Goal: Task Accomplishment & Management: Manage account settings

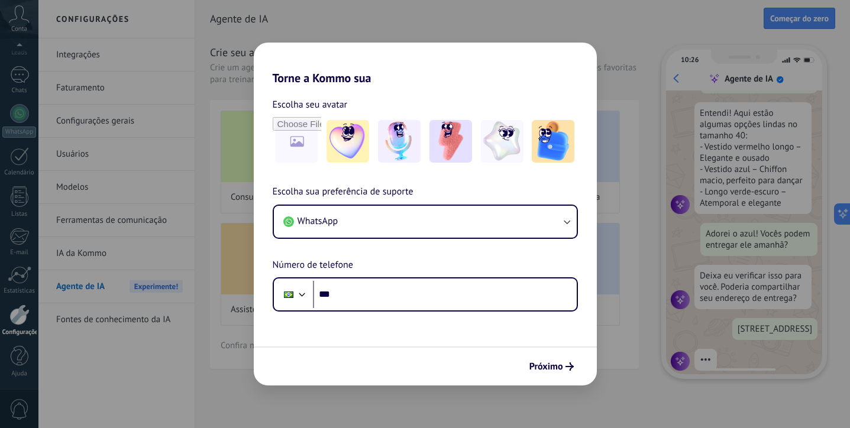
scroll to position [212, 0]
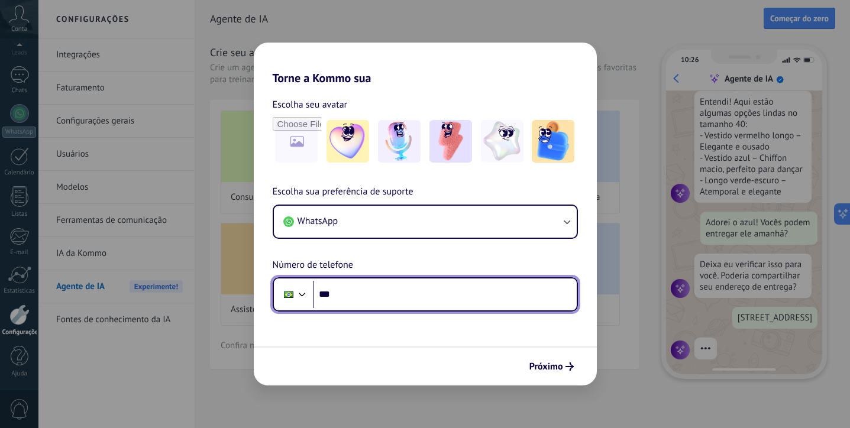
click at [370, 294] on input "***" at bounding box center [445, 294] width 264 height 27
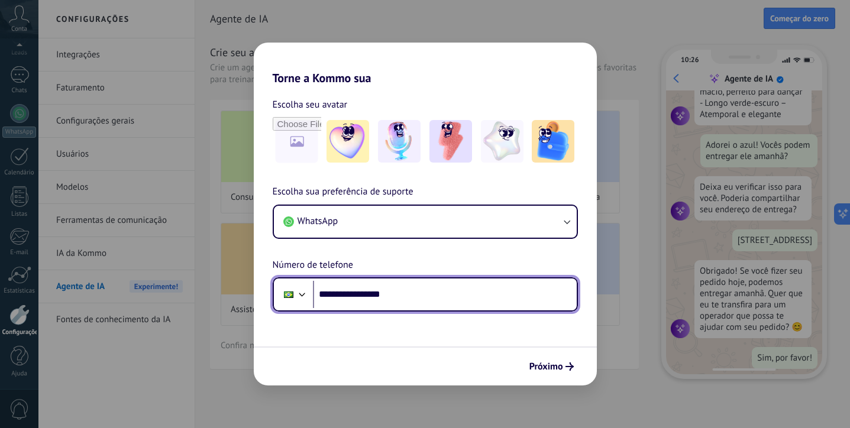
scroll to position [301, 0]
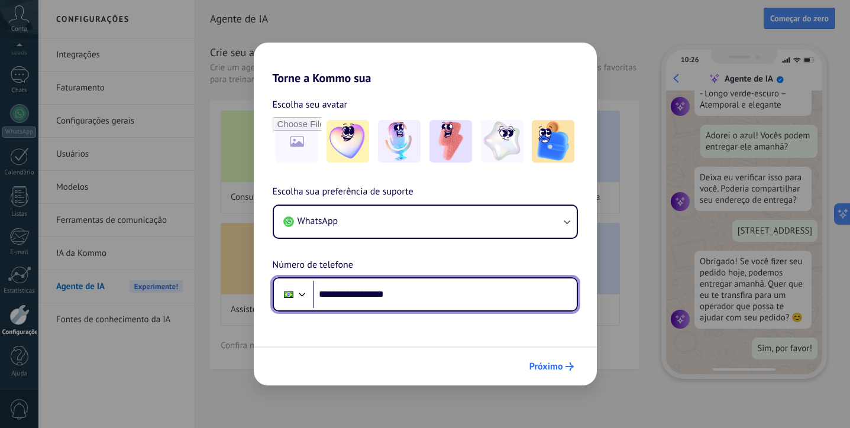
type input "**********"
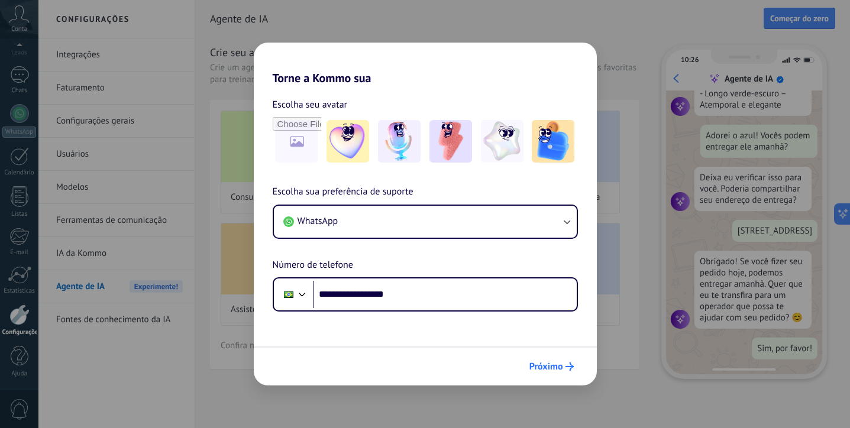
click at [551, 368] on span "Próximo" at bounding box center [546, 367] width 34 height 8
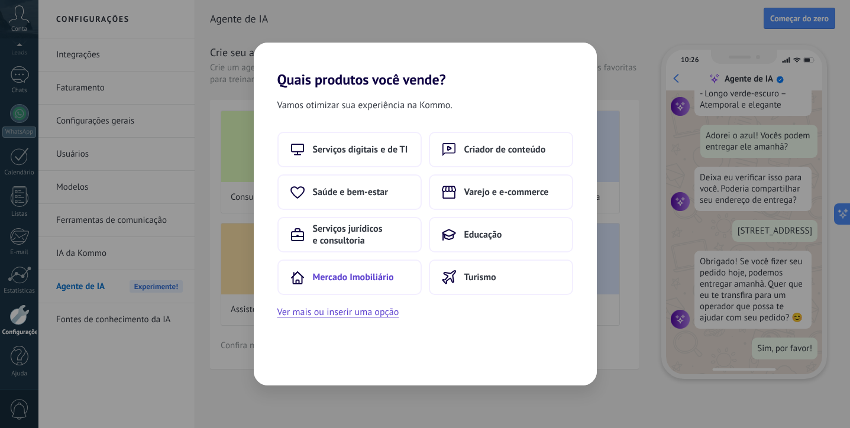
scroll to position [0, 0]
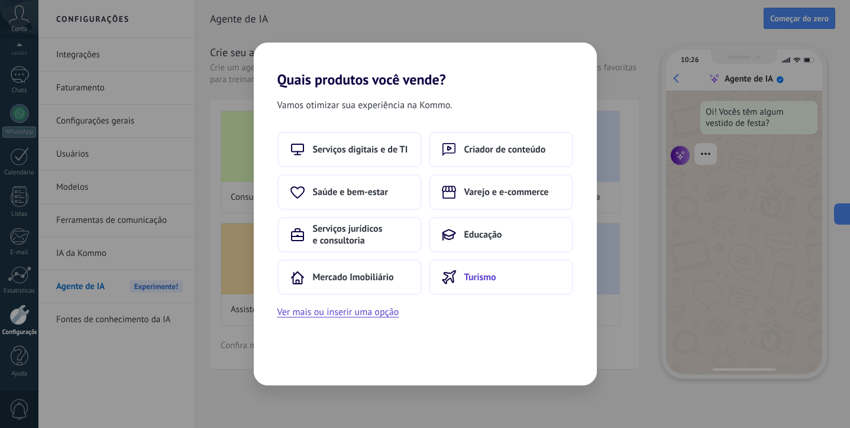
click at [485, 284] on button "Turismo" at bounding box center [501, 277] width 144 height 35
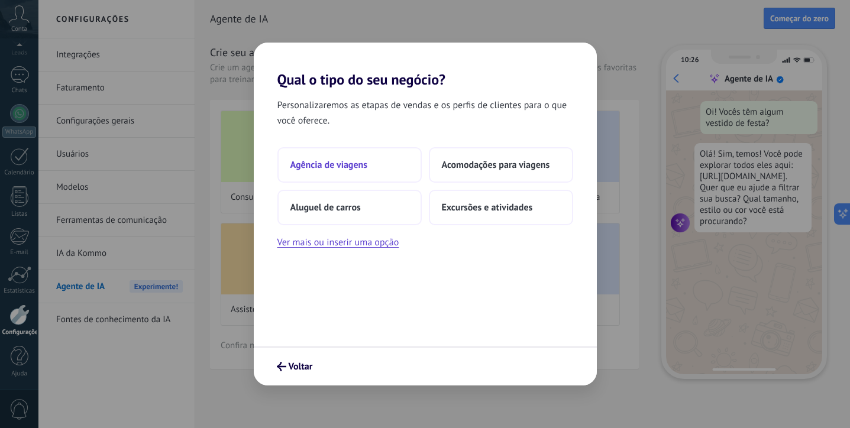
click at [330, 166] on span "Agência de viagens" at bounding box center [328, 165] width 77 height 12
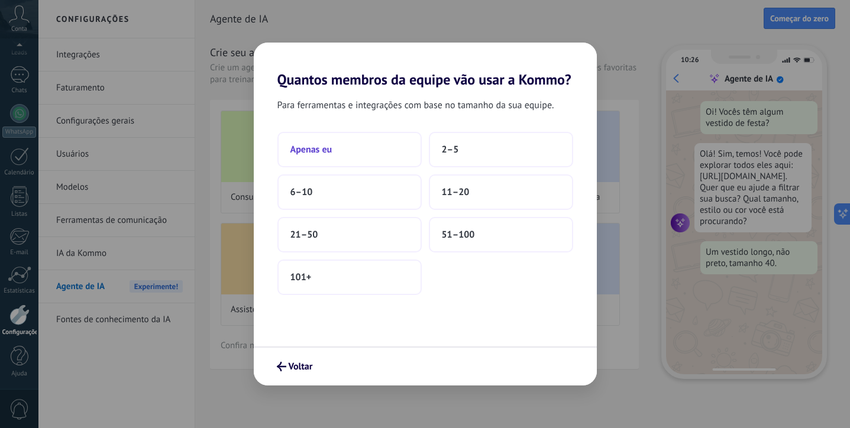
click at [348, 139] on button "Apenas eu" at bounding box center [349, 149] width 144 height 35
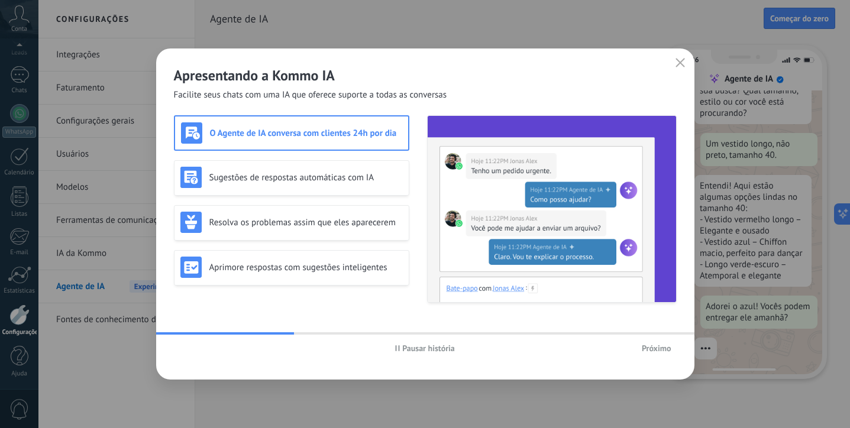
scroll to position [115, 0]
click at [283, 183] on div "Sugestões de respostas automáticas com IA" at bounding box center [291, 177] width 222 height 21
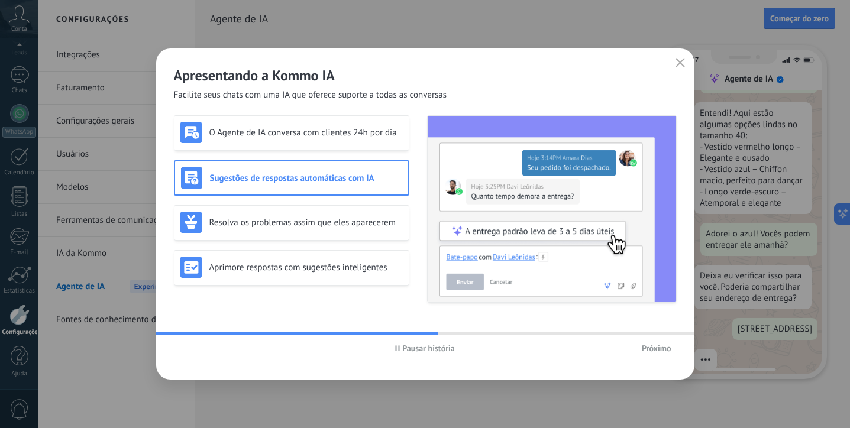
scroll to position [212, 0]
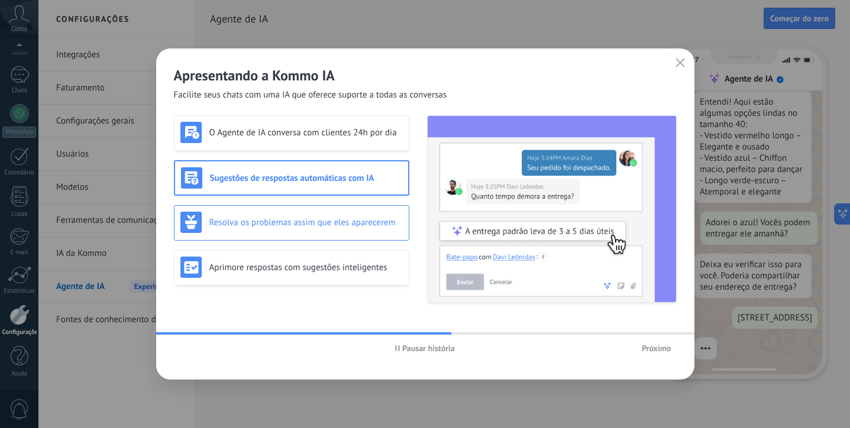
click at [290, 212] on div "Resolva os problemas assim que eles aparecerem" at bounding box center [291, 222] width 222 height 21
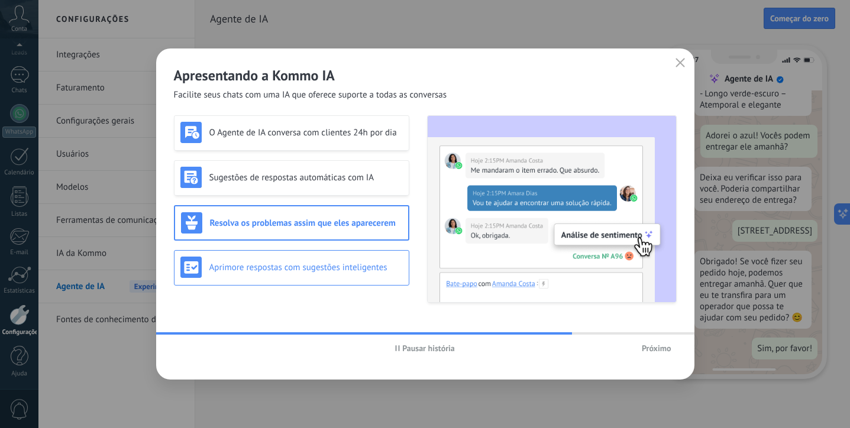
scroll to position [301, 0]
click at [256, 276] on div "Aprimore respostas com sugestões inteligentes" at bounding box center [291, 267] width 222 height 21
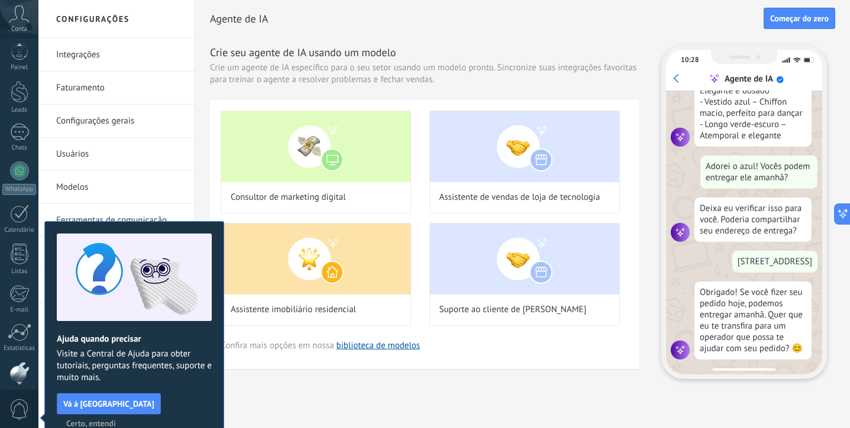
scroll to position [270, 0]
click at [535, 396] on div "Agente de IA Começar do zero Crie seu agente de IA usando um modelo [DEMOGRAPHI…" at bounding box center [522, 209] width 655 height 418
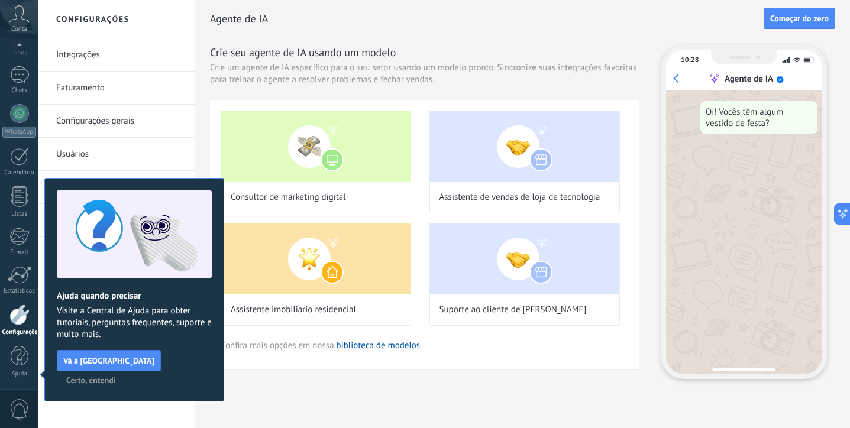
scroll to position [0, 0]
click at [116, 376] on span "Certo, entendi" at bounding box center [91, 380] width 50 height 8
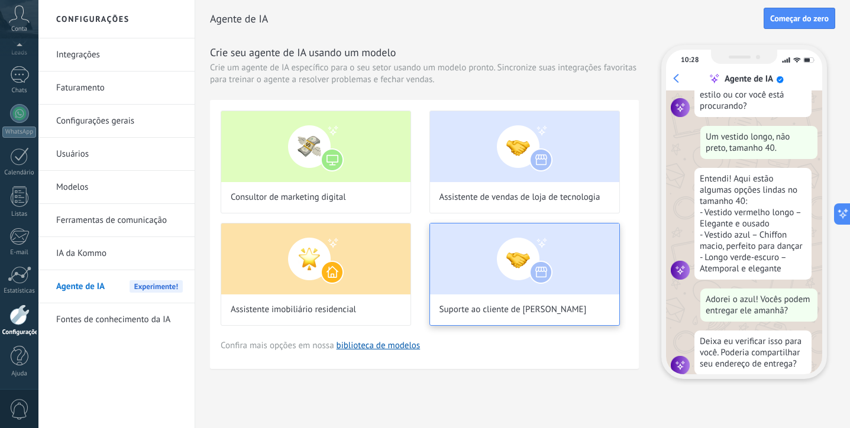
scroll to position [138, 0]
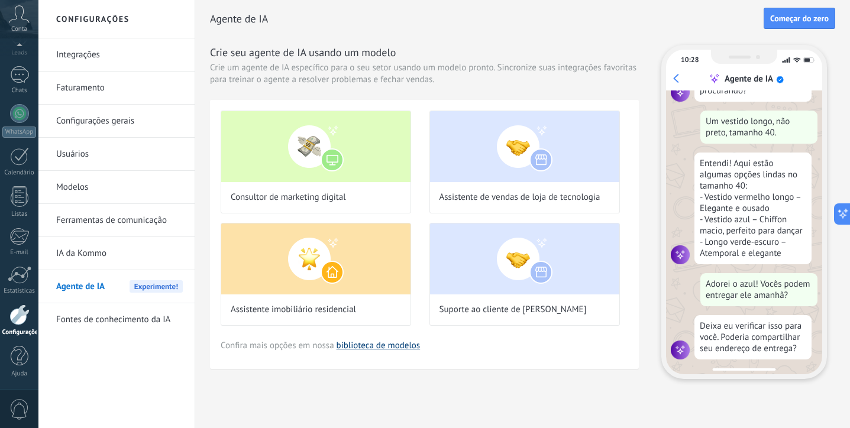
click at [372, 343] on link "biblioteca de modelos" at bounding box center [379, 345] width 84 height 11
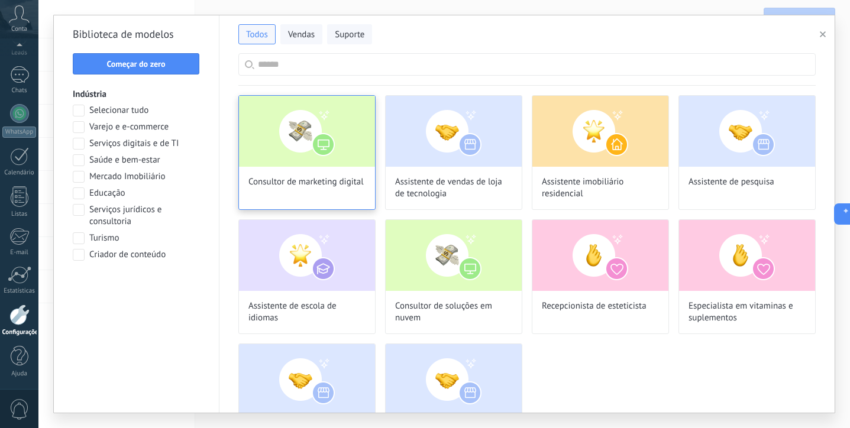
scroll to position [301, 0]
click at [373, 66] on input "text" at bounding box center [533, 64] width 551 height 21
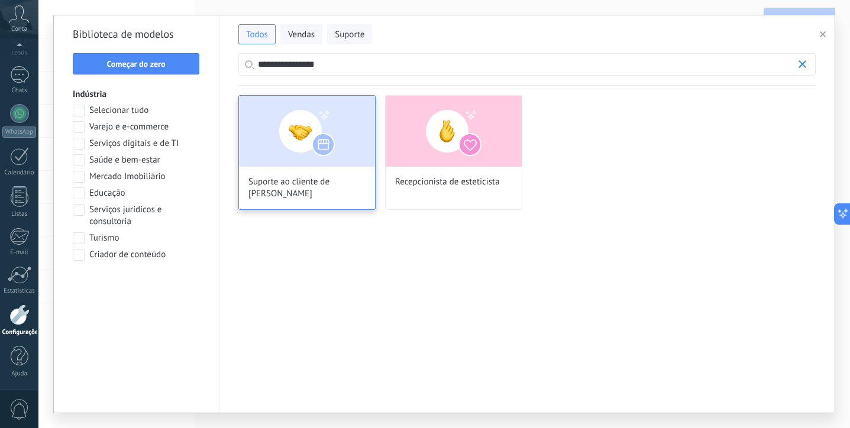
type input "**********"
click at [322, 164] on img at bounding box center [307, 131] width 136 height 71
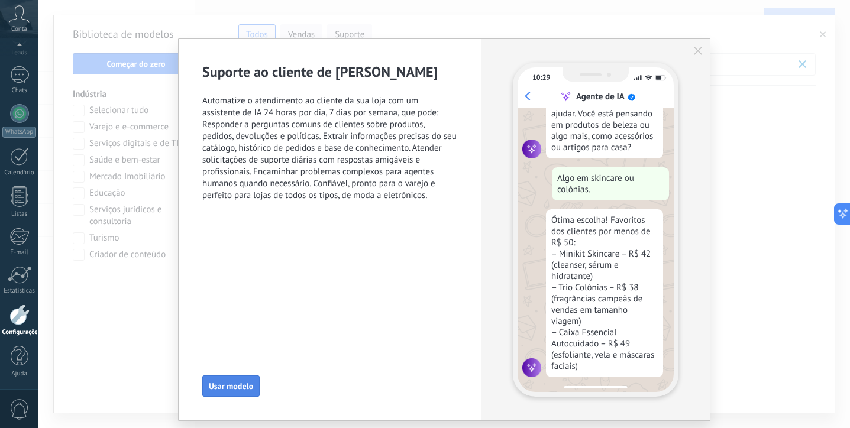
scroll to position [99, 0]
click at [213, 389] on span "Usar modelo" at bounding box center [231, 386] width 44 height 8
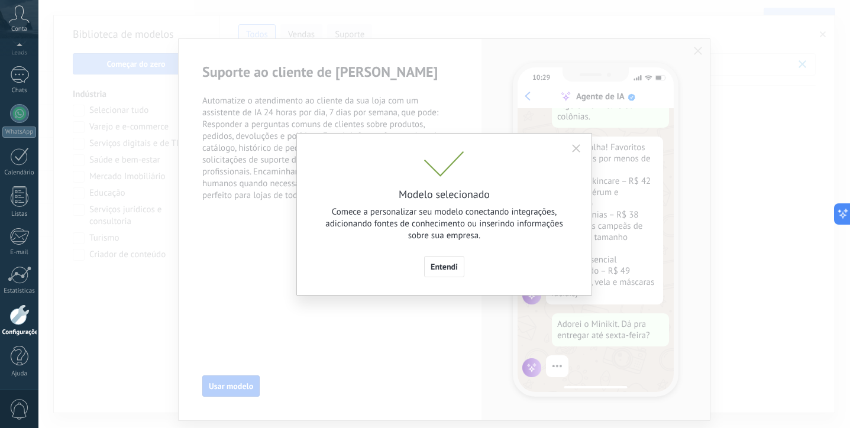
scroll to position [173, 0]
click at [447, 267] on span "Entendi" at bounding box center [444, 267] width 27 height 8
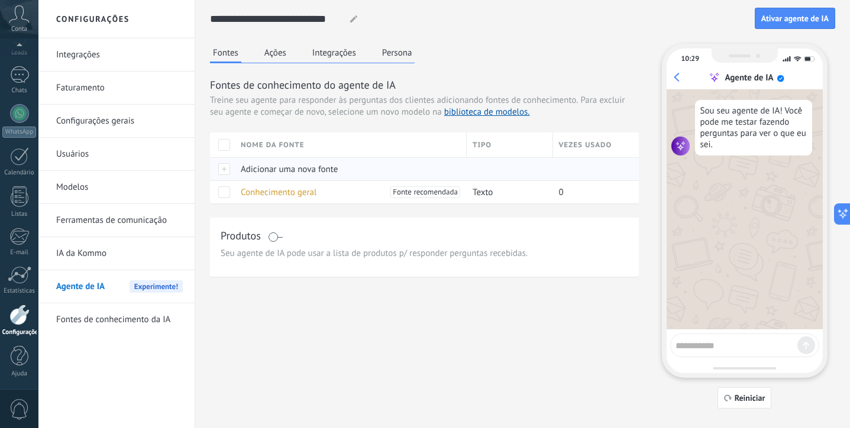
click at [257, 173] on span "Adicionar uma nova fonte" at bounding box center [289, 169] width 97 height 11
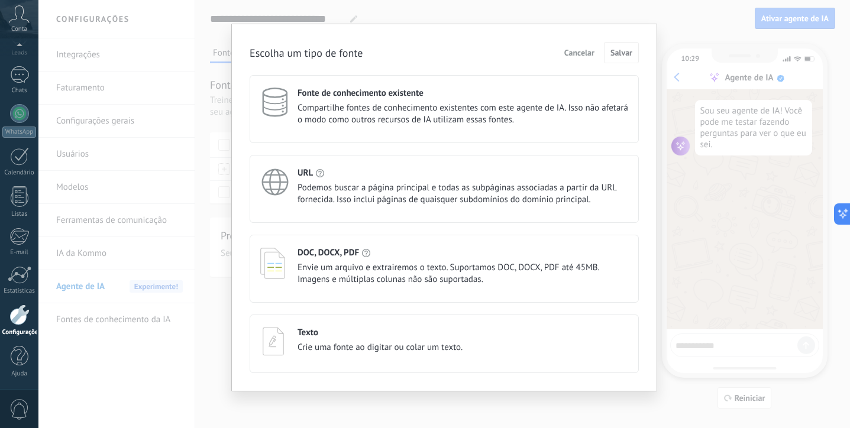
scroll to position [17, 0]
click at [701, 326] on div "Escolha um tipo de fonte Cancelar Salvar Fonte de conhecimento existente Compar…" at bounding box center [443, 214] width 811 height 428
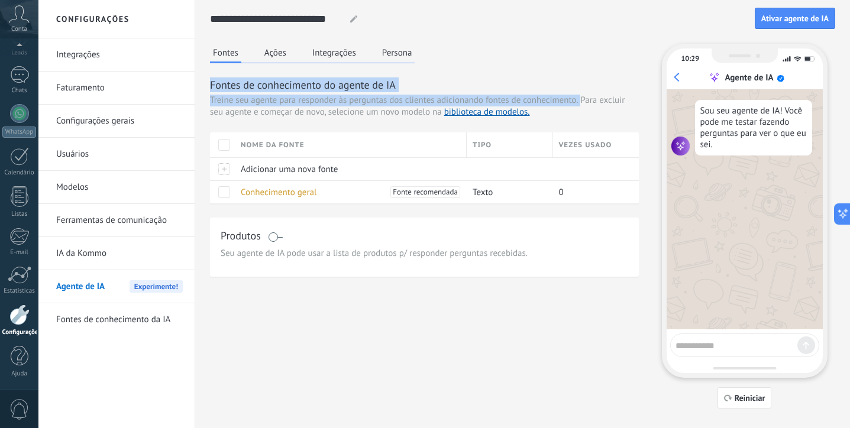
drag, startPoint x: 211, startPoint y: 84, endPoint x: 581, endPoint y: 99, distance: 370.5
click at [581, 99] on div "Fontes de conhecimento do agente de IA Treine seu agente para responder às perg…" at bounding box center [424, 140] width 429 height 126
copy div "Fontes de conhecimento do agente de IA Treine seu agente para responder às perg…"
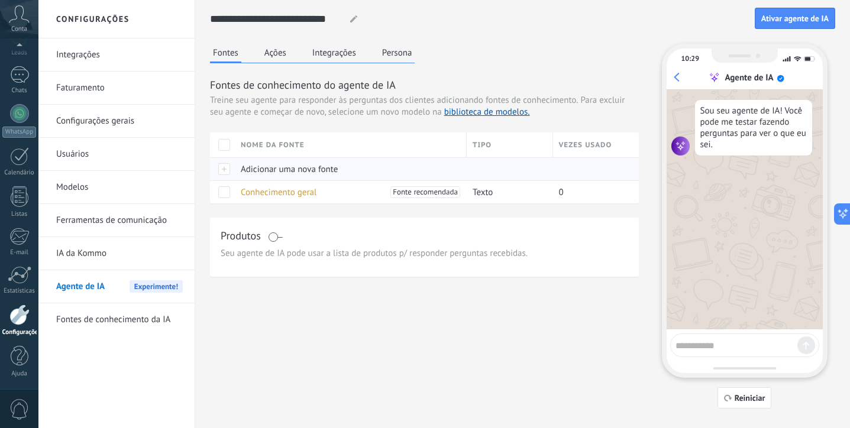
click at [255, 168] on span "Adicionar uma nova fonte" at bounding box center [289, 169] width 97 height 11
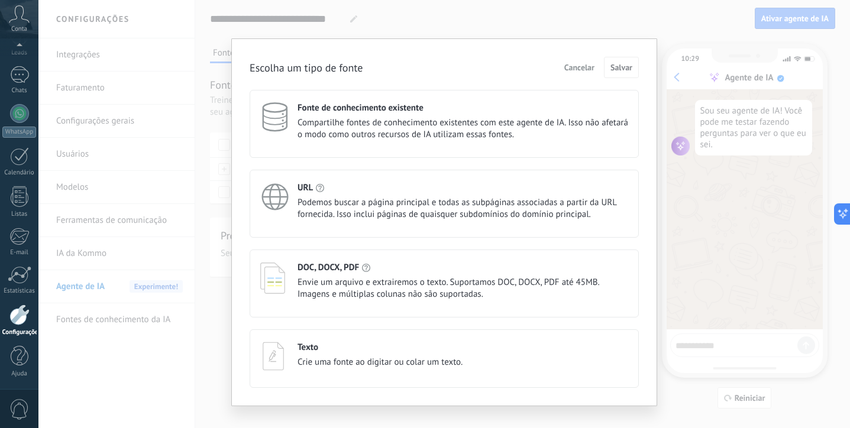
click at [342, 210] on span "Podemos buscar a página principal e todas as subpáginas associadas a partir da …" at bounding box center [463, 209] width 331 height 24
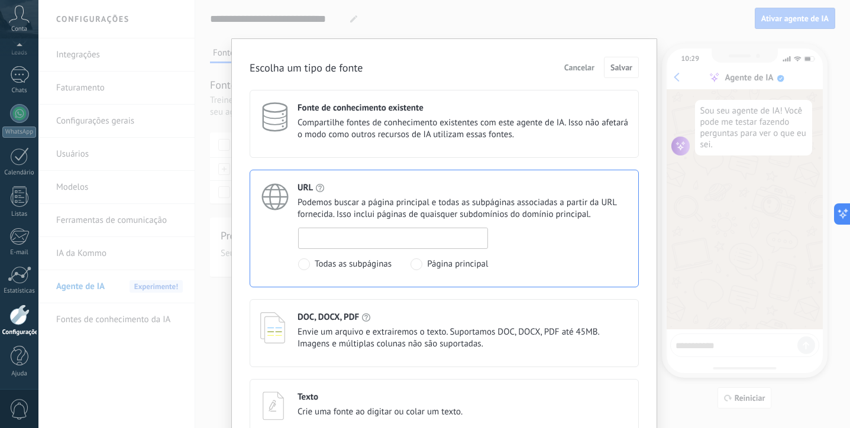
click at [353, 232] on input at bounding box center [393, 237] width 189 height 19
type input "**********"
click at [621, 72] on span "Salvar" at bounding box center [621, 67] width 22 height 8
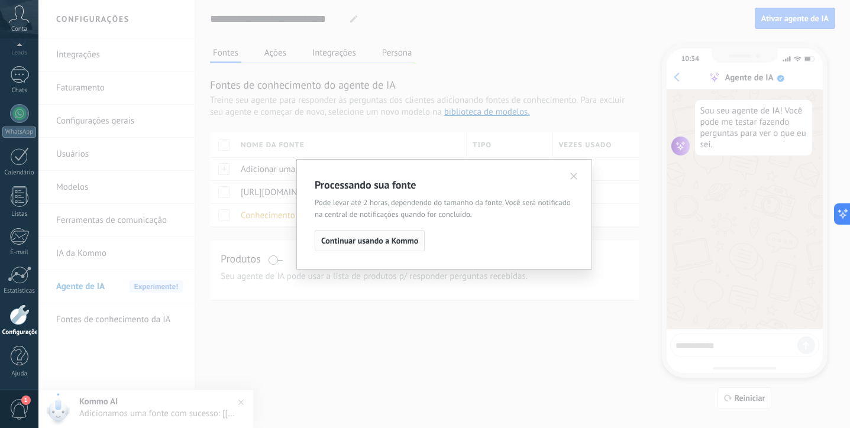
click at [394, 241] on span "Continuar usando a Kommo" at bounding box center [369, 241] width 97 height 8
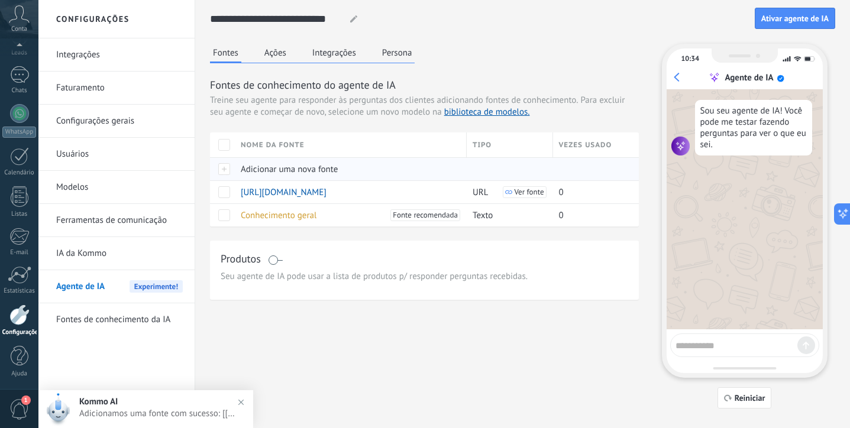
click at [276, 172] on span "Adicionar uma nova fonte" at bounding box center [289, 169] width 97 height 11
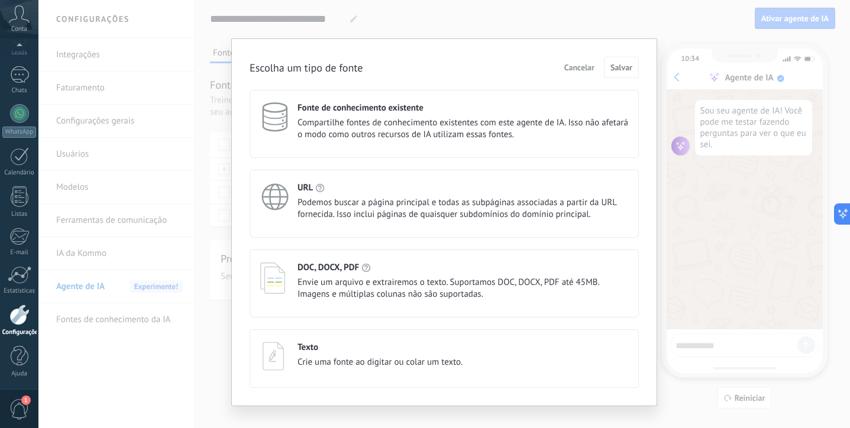
click at [361, 287] on span "Envie um arquivo e extrairemos o texto. Suportamos DOC, DOCX, PDF até 45MB. Ima…" at bounding box center [463, 289] width 331 height 24
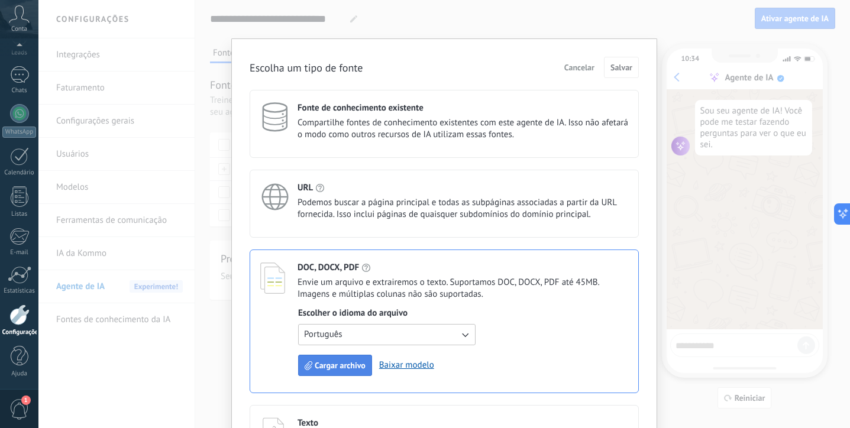
click at [334, 372] on button "Cargar archivo" at bounding box center [335, 365] width 74 height 21
click at [408, 370] on link "Baixar modelo" at bounding box center [406, 365] width 55 height 11
click at [429, 18] on div "Escolha um tipo de fonte Cancelar Salvar Fonte de conhecimento existente Compar…" at bounding box center [443, 214] width 811 height 428
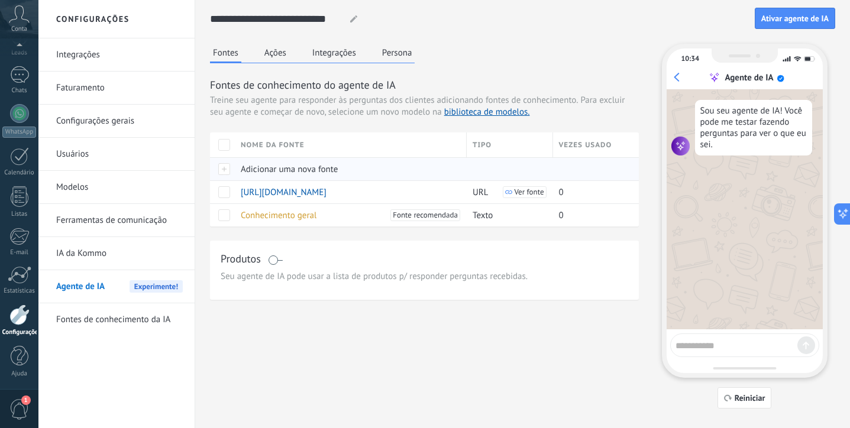
click at [297, 170] on span "Adicionar uma nova fonte" at bounding box center [289, 169] width 97 height 11
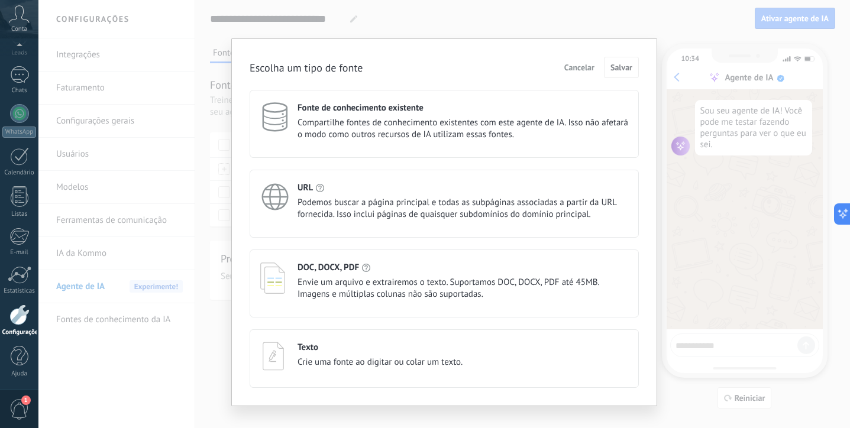
click at [342, 263] on h4 "DOC, DOCX, PDF" at bounding box center [329, 267] width 62 height 11
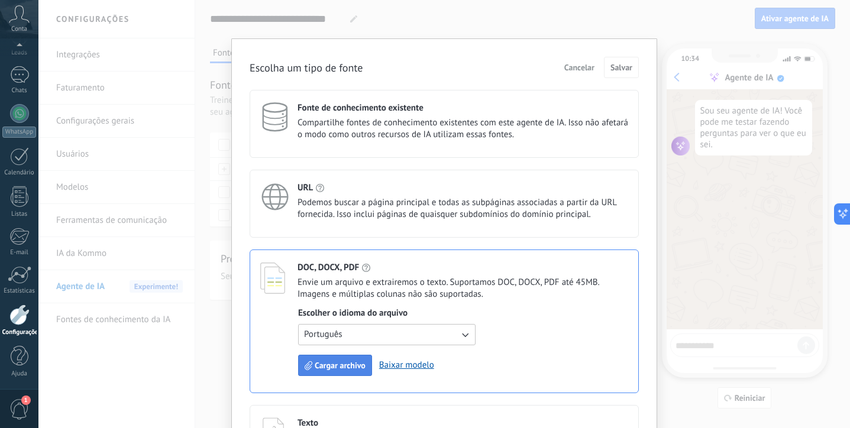
click at [339, 368] on span "Cargar archivo" at bounding box center [340, 365] width 51 height 8
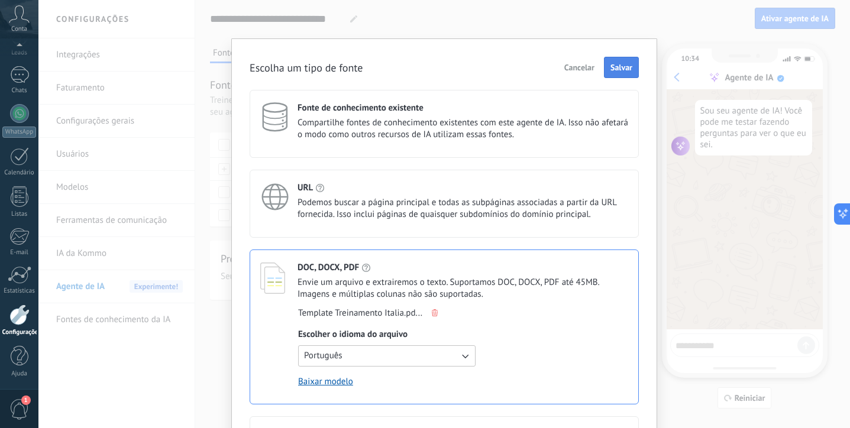
click at [615, 70] on span "Salvar" at bounding box center [621, 67] width 22 height 8
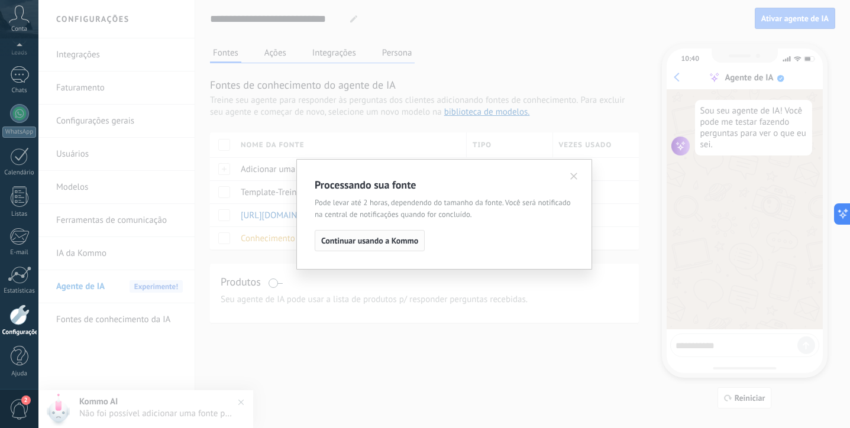
click at [379, 237] on span "Continuar usando a Kommo" at bounding box center [369, 241] width 97 height 8
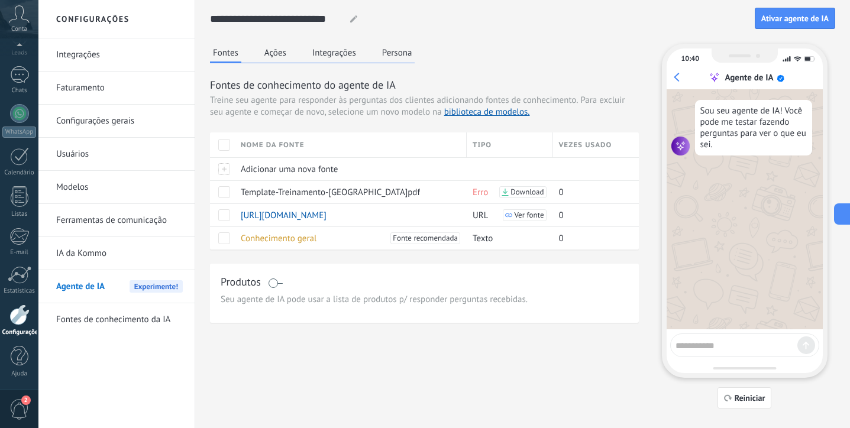
click at [722, 133] on div "Sou seu agente de IA! Você pode me testar fazendo perguntas para ver o que eu s…" at bounding box center [753, 128] width 117 height 56
click at [709, 344] on textarea at bounding box center [736, 344] width 122 height 15
type textarea "**********"
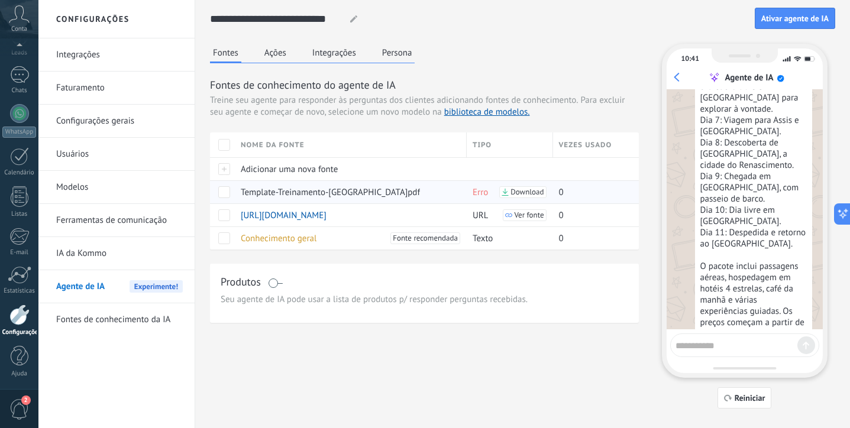
click at [476, 195] on span "Erro" at bounding box center [480, 192] width 15 height 11
click at [561, 192] on span "0" at bounding box center [561, 192] width 5 height 11
click at [422, 189] on div "Template-Treinamento-[GEOGRAPHIC_DATA]pdf" at bounding box center [348, 192] width 226 height 22
click at [224, 214] on span at bounding box center [224, 215] width 12 height 12
click at [467, 214] on span "Desvincular" at bounding box center [466, 214] width 43 height 23
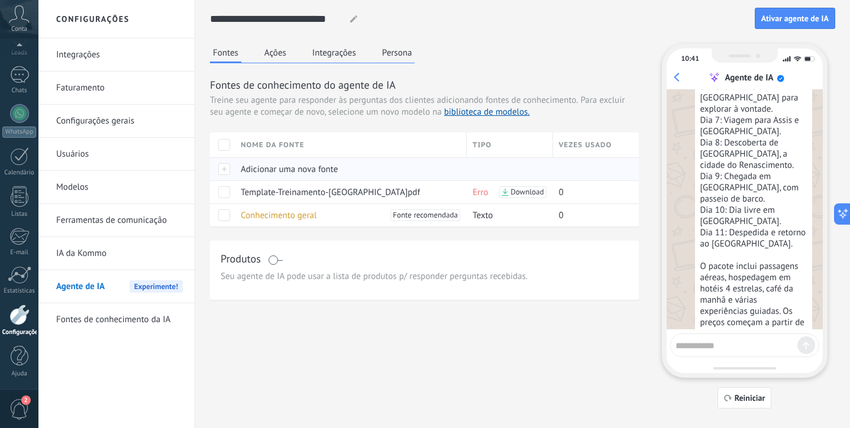
click at [285, 176] on div "Adicionar uma nova fonte" at bounding box center [348, 169] width 226 height 22
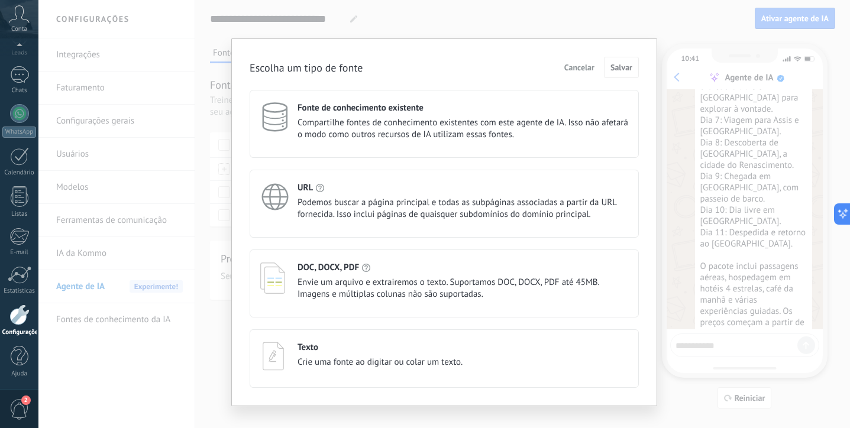
click at [381, 216] on span "Podemos buscar a página principal e todas as subpáginas associadas a partir da …" at bounding box center [463, 209] width 331 height 24
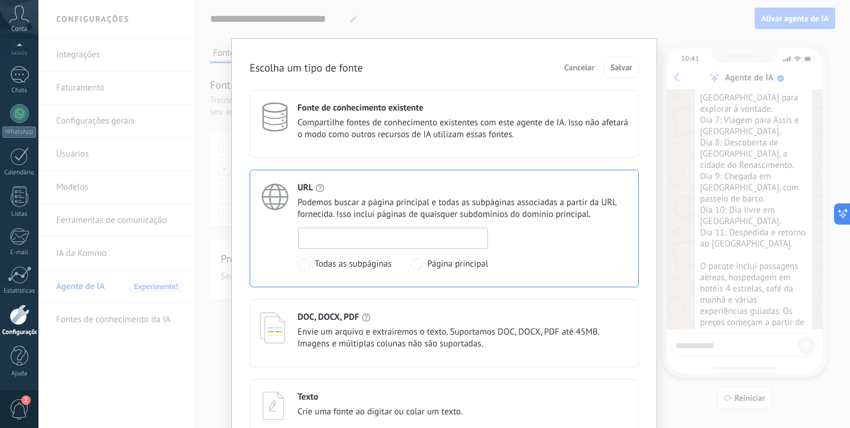
click at [381, 240] on input at bounding box center [393, 237] width 189 height 19
paste input "**********"
type input "**********"
click at [616, 74] on button "Salvar" at bounding box center [621, 67] width 35 height 21
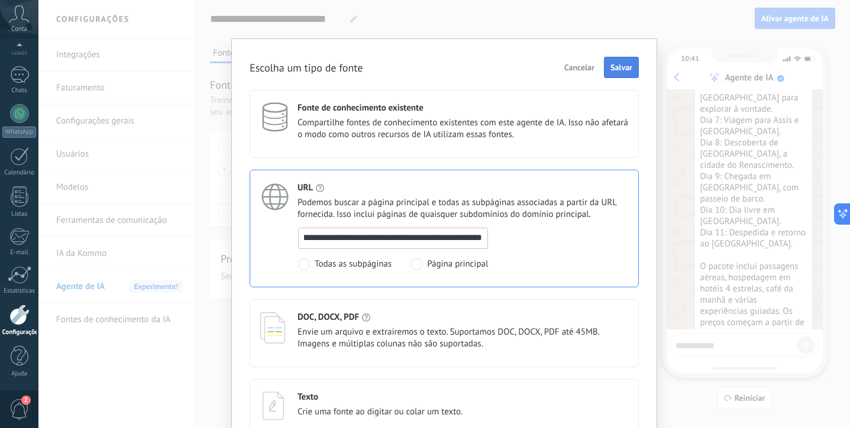
scroll to position [0, 0]
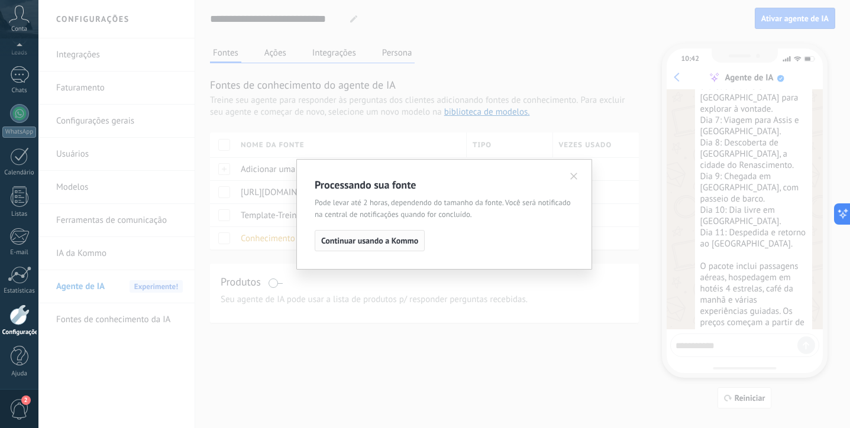
click at [392, 243] on span "Continuar usando a Kommo" at bounding box center [369, 241] width 97 height 8
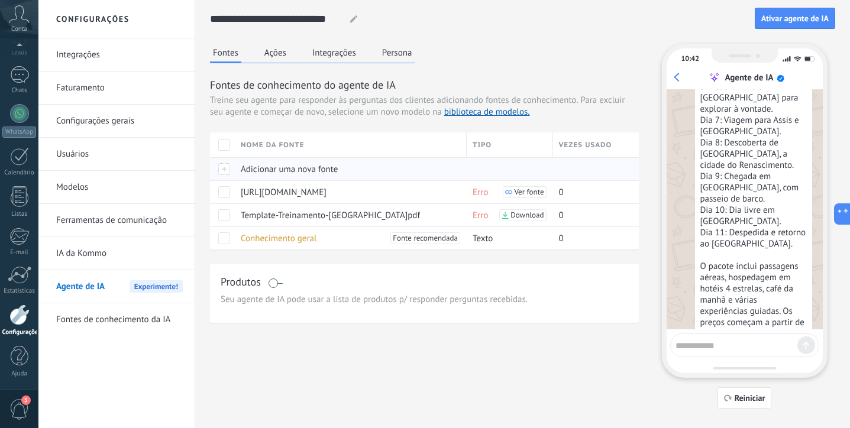
click at [286, 170] on span "Adicionar uma nova fonte" at bounding box center [289, 169] width 97 height 11
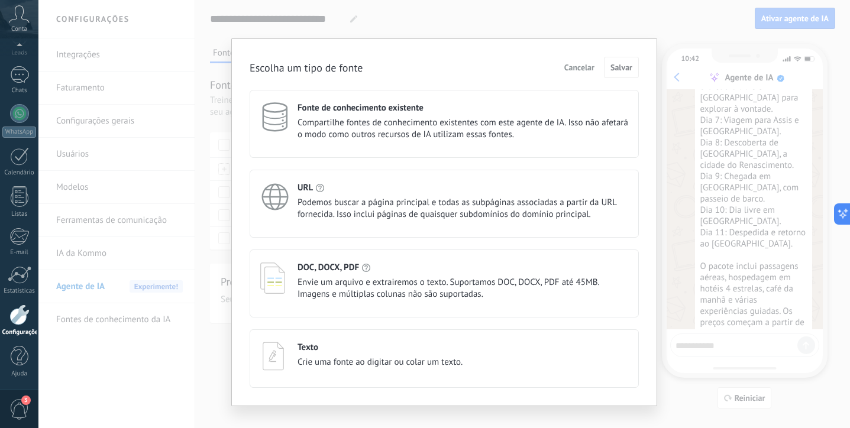
click at [310, 342] on h4 "Texto" at bounding box center [308, 347] width 21 height 11
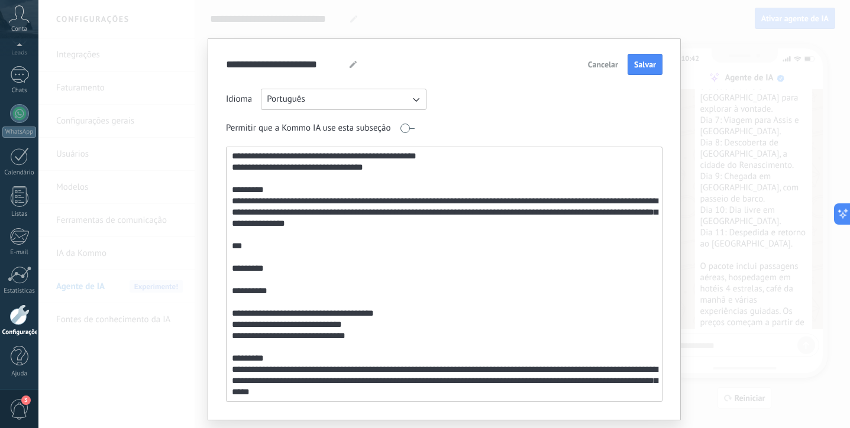
scroll to position [1238, 0]
type textarea "**********"
click at [644, 64] on span "Salvar" at bounding box center [645, 64] width 22 height 8
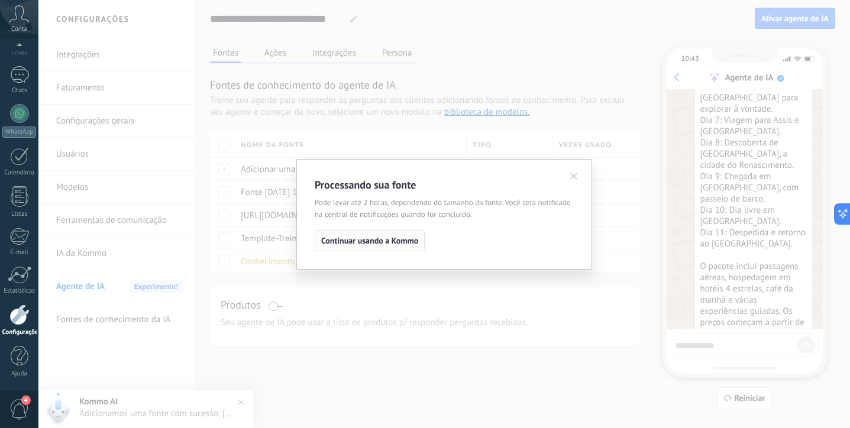
click at [379, 238] on span "Continuar usando a Kommo" at bounding box center [369, 241] width 97 height 8
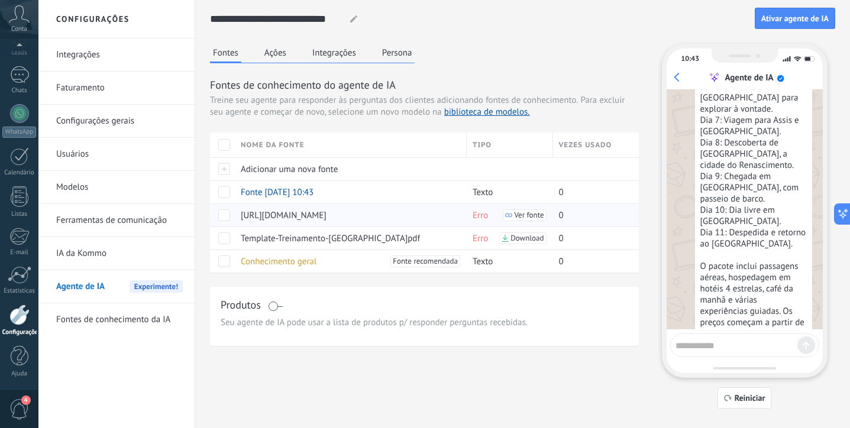
click at [225, 216] on span at bounding box center [224, 215] width 12 height 12
click at [222, 237] on span at bounding box center [224, 238] width 12 height 12
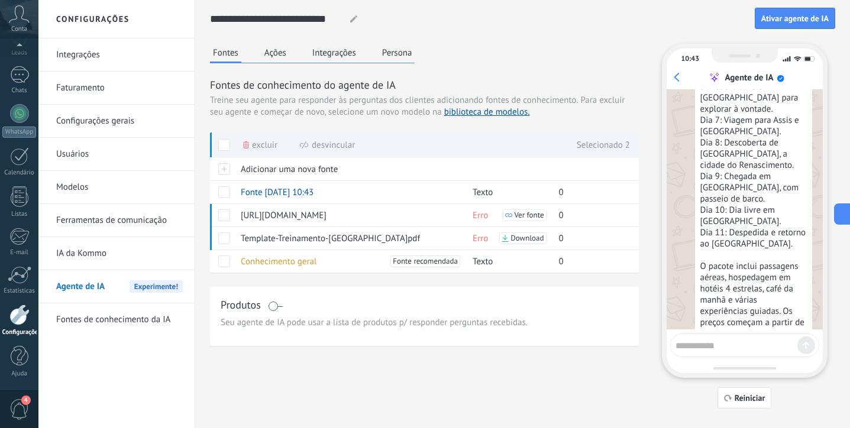
click at [260, 143] on span "Excluir" at bounding box center [264, 145] width 25 height 23
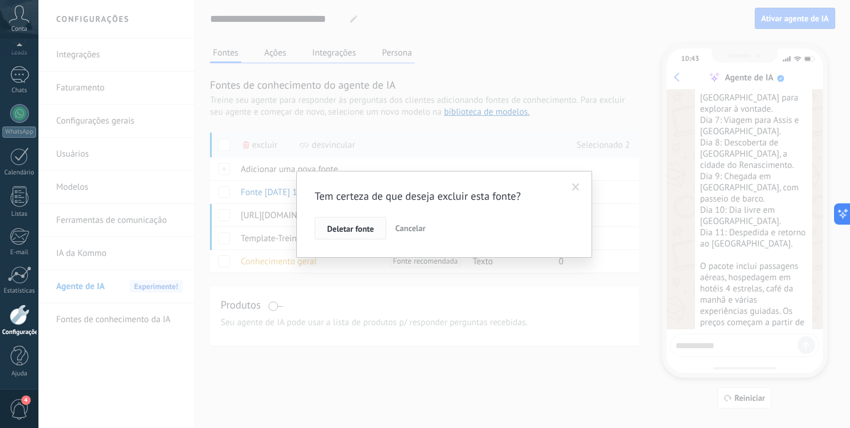
click at [361, 230] on span "Deletar fonte" at bounding box center [350, 229] width 47 height 8
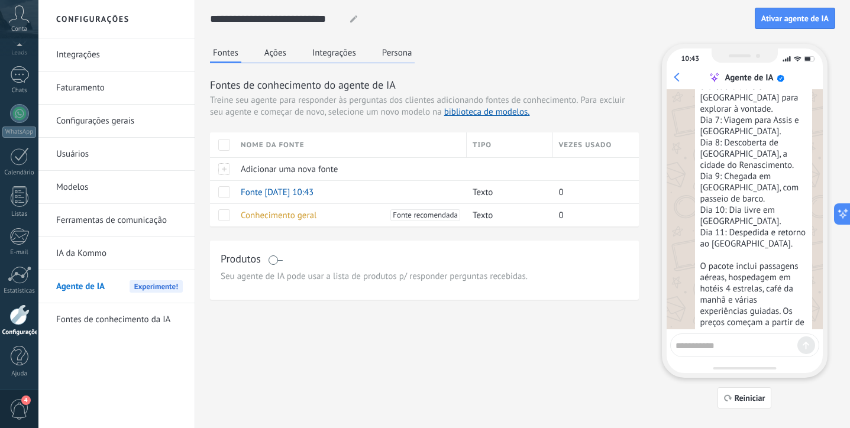
click at [276, 50] on button "Ações" at bounding box center [275, 53] width 28 height 18
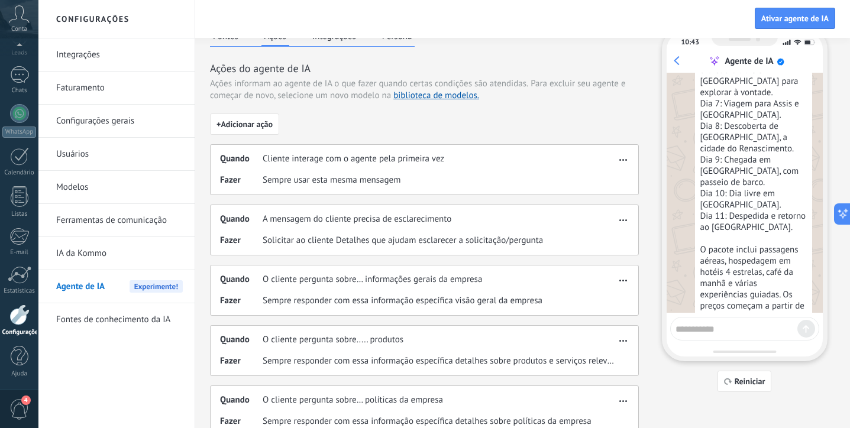
scroll to position [20, 0]
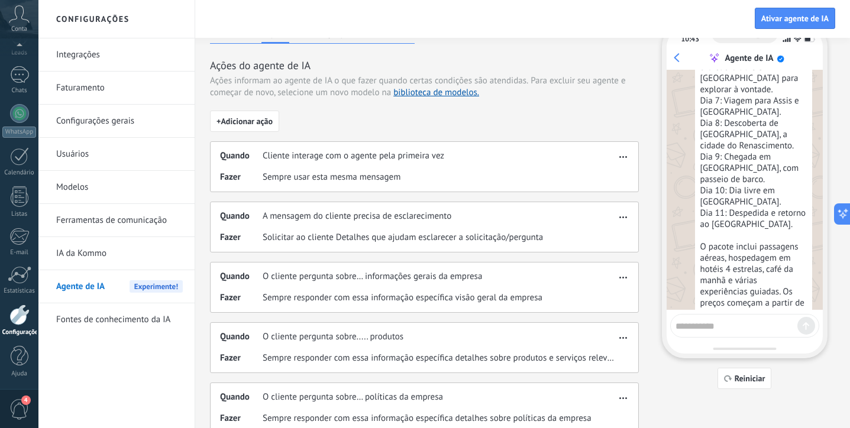
click at [590, 167] on div "Quando Cliente interage com o agente pela primeira vez [PERSON_NAME] Sempre usa…" at bounding box center [424, 166] width 429 height 51
click at [625, 157] on span "button" at bounding box center [623, 155] width 8 height 8
click at [526, 182] on div "Fazer Sempre usar esta mesma mensagem" at bounding box center [418, 178] width 396 height 12
click at [505, 176] on div "Fazer Sempre usar esta mesma mensagem" at bounding box center [418, 178] width 396 height 12
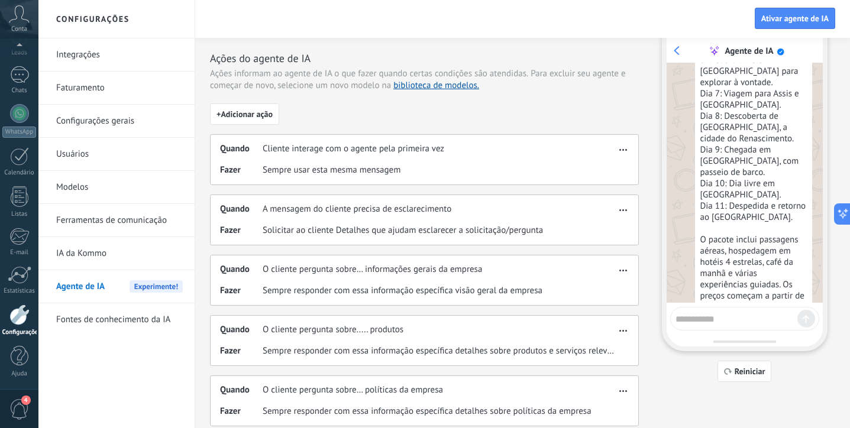
scroll to position [28, 0]
click at [577, 159] on div "Quando Cliente interage com o agente pela primeira vez [PERSON_NAME] Sempre usa…" at bounding box center [424, 158] width 429 height 51
click at [282, 157] on div "Quando Cliente interage com o agente pela primeira vez [PERSON_NAME] Sempre usa…" at bounding box center [424, 158] width 429 height 51
click at [625, 147] on span "button" at bounding box center [623, 147] width 8 height 8
click at [610, 169] on span "Editar" at bounding box center [605, 166] width 22 height 12
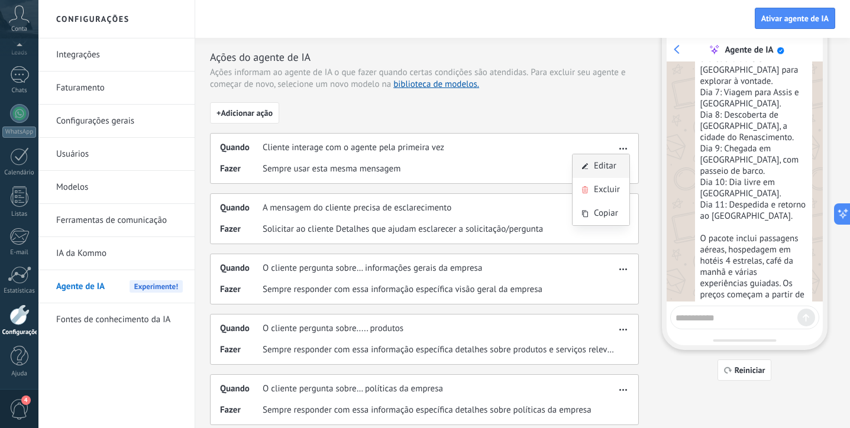
scroll to position [19, 0]
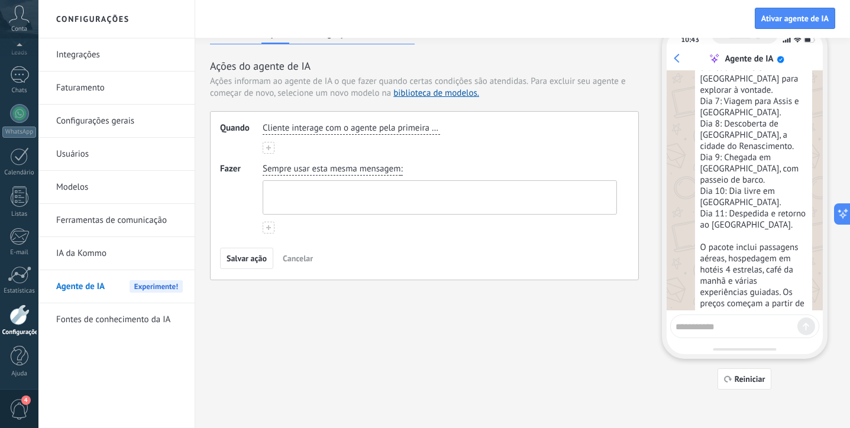
click at [459, 203] on textarea at bounding box center [438, 197] width 351 height 33
paste textarea "**********"
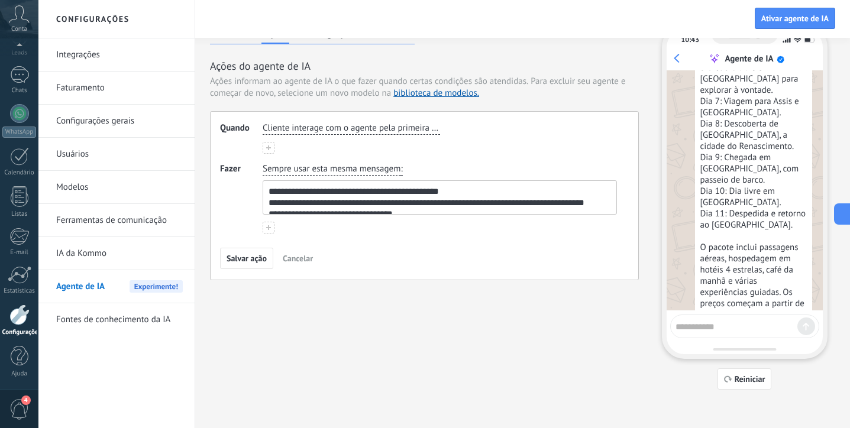
scroll to position [17, 0]
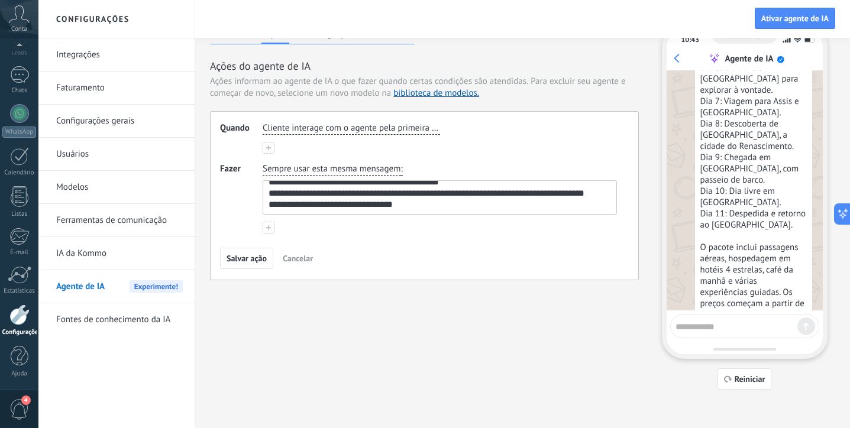
click at [270, 208] on textarea "**********" at bounding box center [438, 197] width 351 height 33
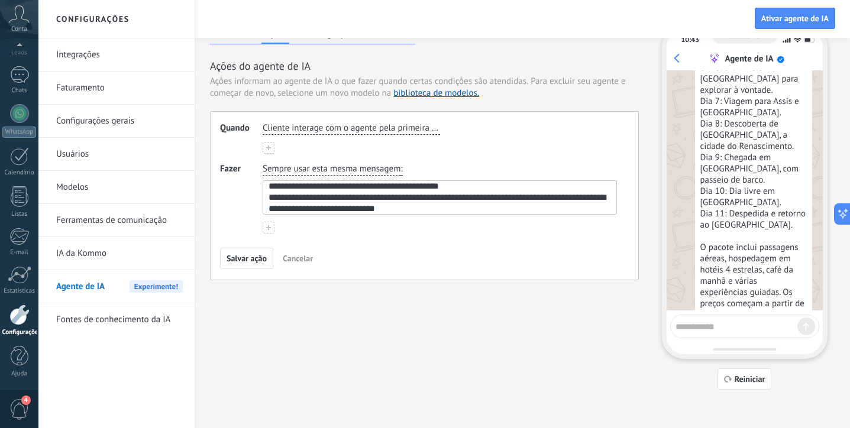
click at [268, 227] on use at bounding box center [268, 227] width 5 height 5
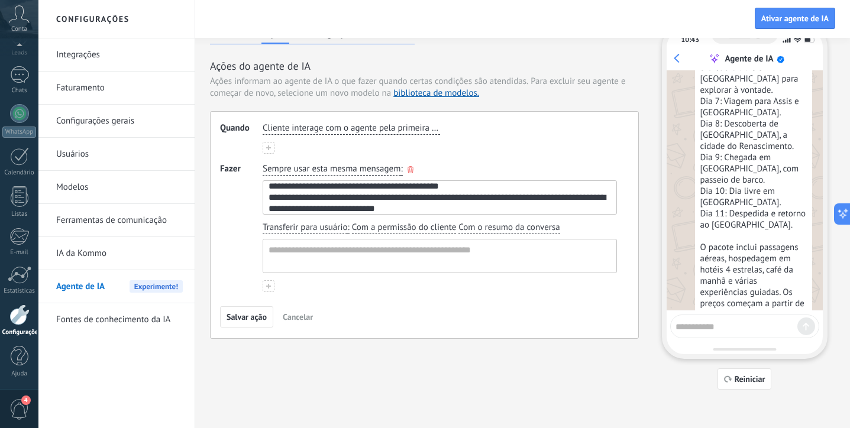
click at [281, 185] on textarea "**********" at bounding box center [438, 197] width 351 height 33
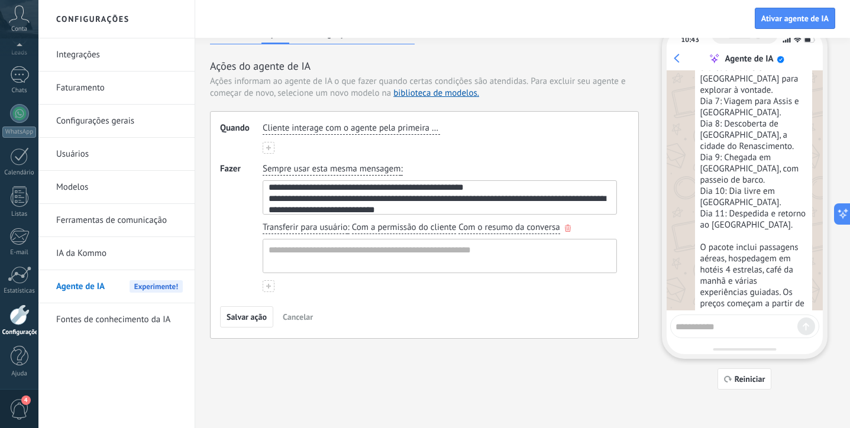
type textarea "**********"
click at [445, 253] on textarea at bounding box center [438, 256] width 351 height 33
paste textarea "**********"
click at [445, 253] on textarea "**********" at bounding box center [438, 256] width 351 height 33
paste textarea "**********"
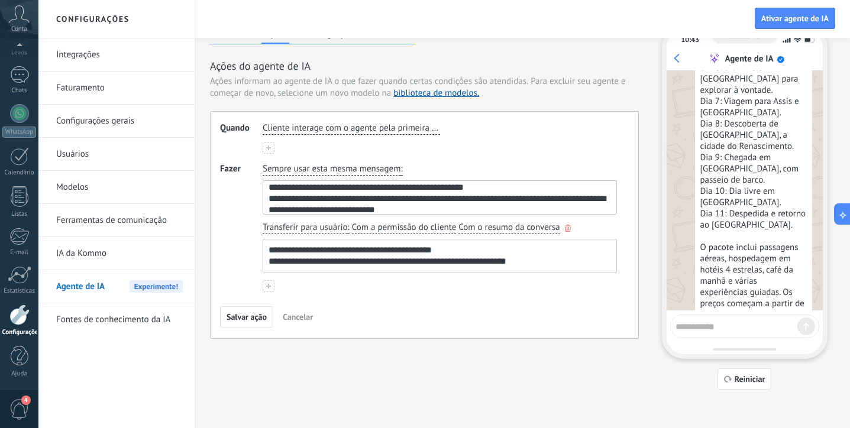
scroll to position [5, 0]
paste textarea "**********"
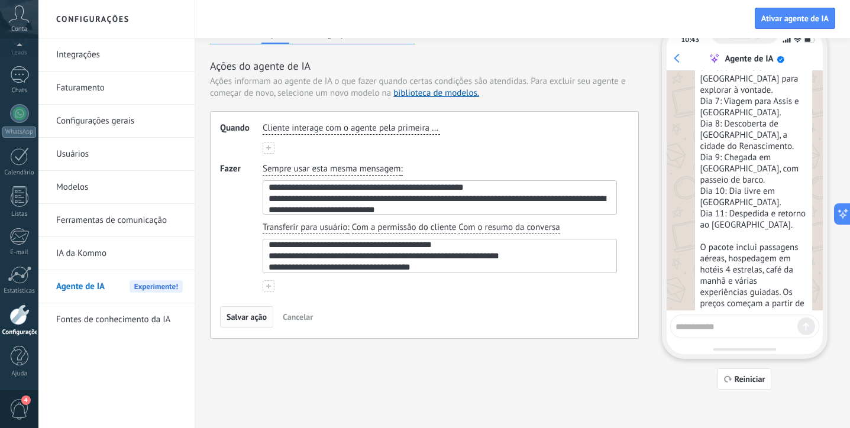
type textarea "**********"
click at [258, 319] on span "Salvar ação" at bounding box center [247, 317] width 40 height 8
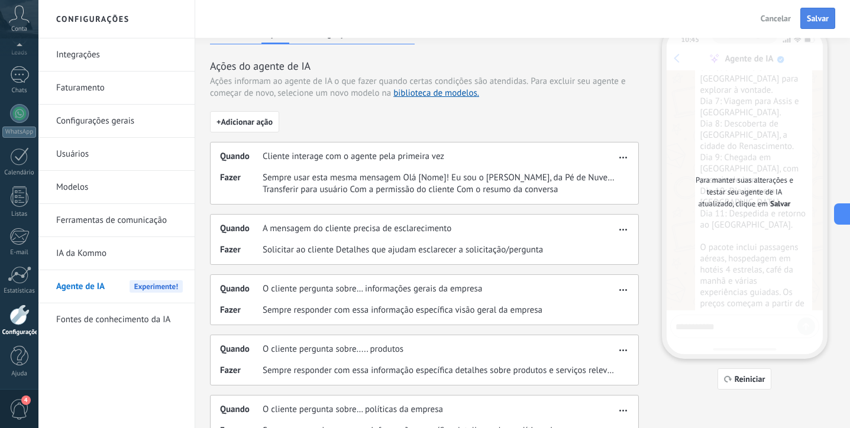
click at [818, 17] on span "Salvar" at bounding box center [818, 18] width 22 height 8
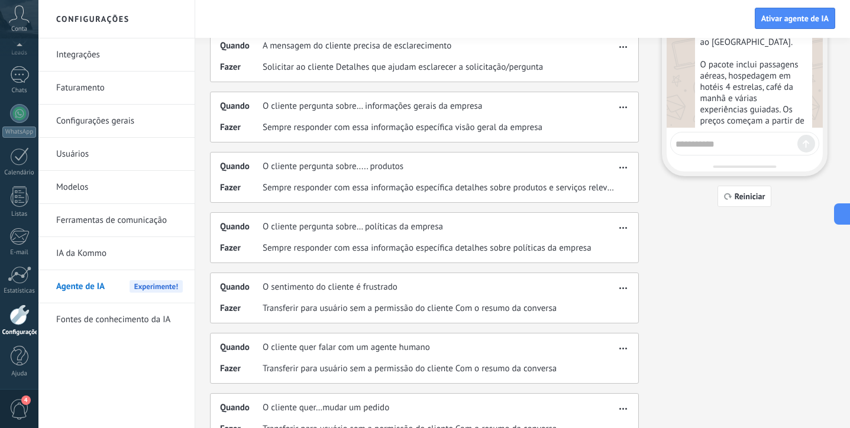
scroll to position [0, 0]
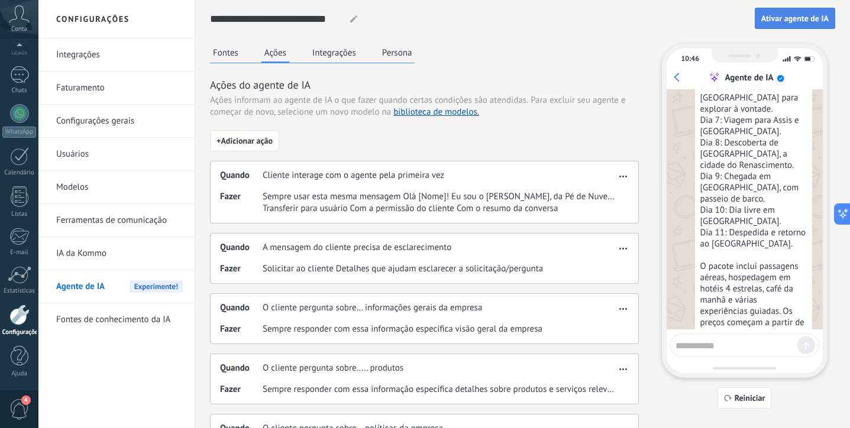
click at [781, 22] on span "Ativar agente de IA" at bounding box center [794, 18] width 67 height 8
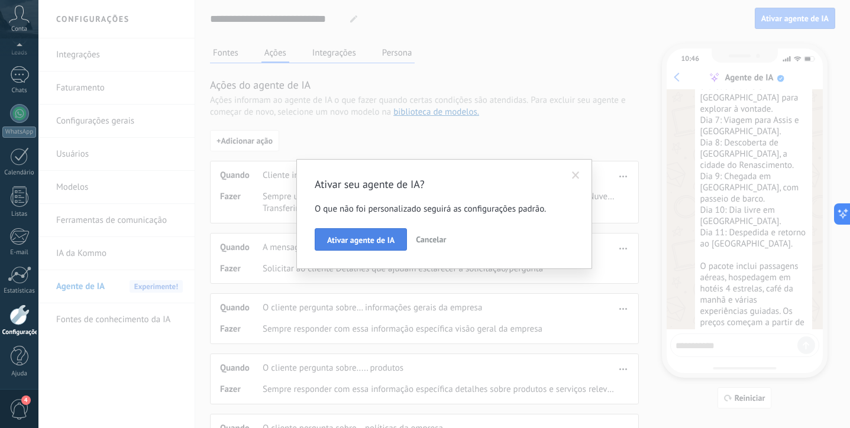
click at [370, 238] on span "Ativar agente de IA" at bounding box center [360, 240] width 67 height 8
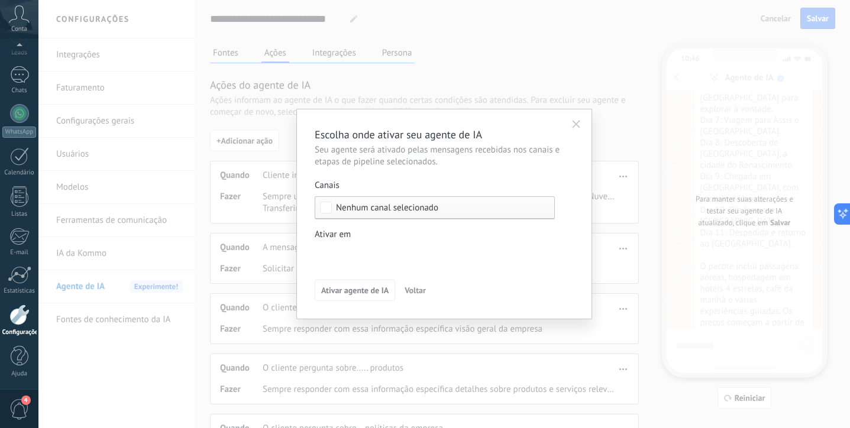
click at [456, 239] on div "Ativar em" at bounding box center [435, 235] width 240 height 12
click at [474, 221] on div at bounding box center [443, 214] width 811 height 428
click at [393, 244] on label "Ativar em [GEOGRAPHIC_DATA] de leads de entrada Nova consulta Qualificado Propo…" at bounding box center [435, 247] width 240 height 37
click at [528, 377] on div "Etapa de leads de entrada Nova consulta Qualificado Proposta enviada Negociação…" at bounding box center [435, 334] width 240 height 178
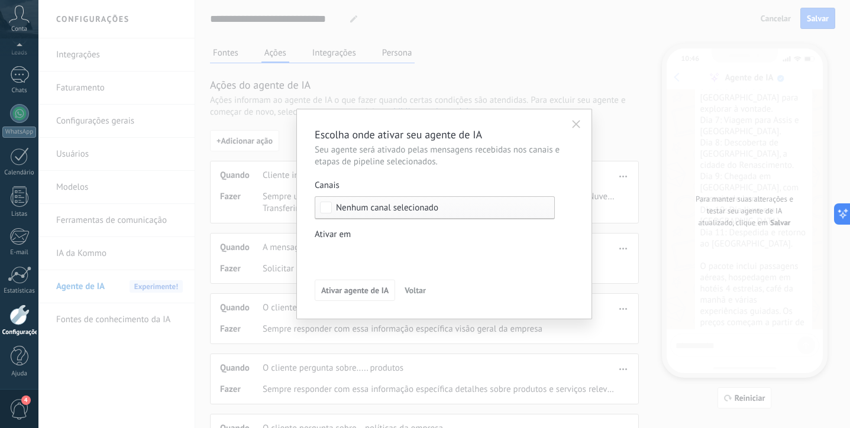
click at [575, 127] on icon "button" at bounding box center [576, 124] width 8 height 8
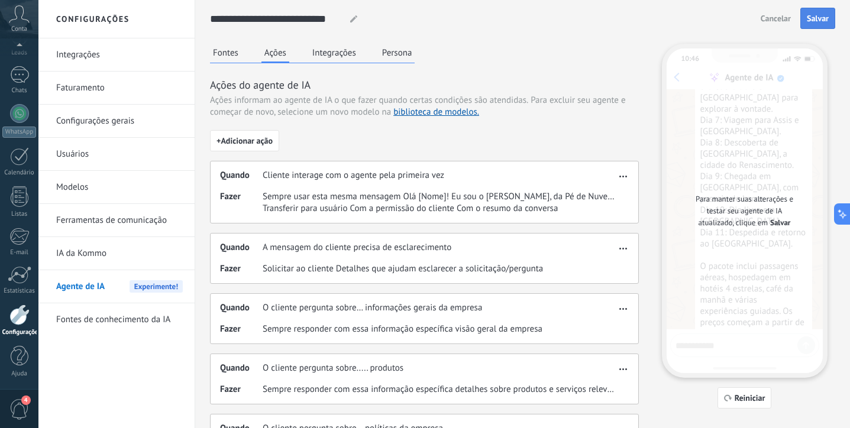
click at [814, 22] on span "Salvar" at bounding box center [818, 18] width 22 height 8
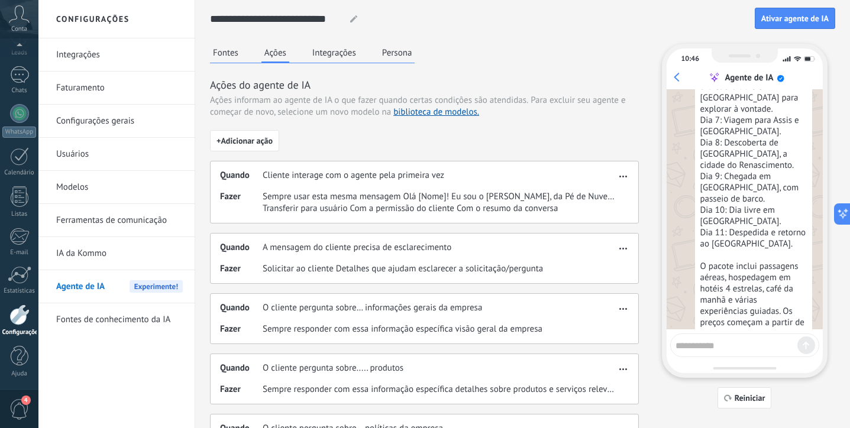
click at [684, 344] on textarea at bounding box center [736, 344] width 122 height 15
type textarea "***"
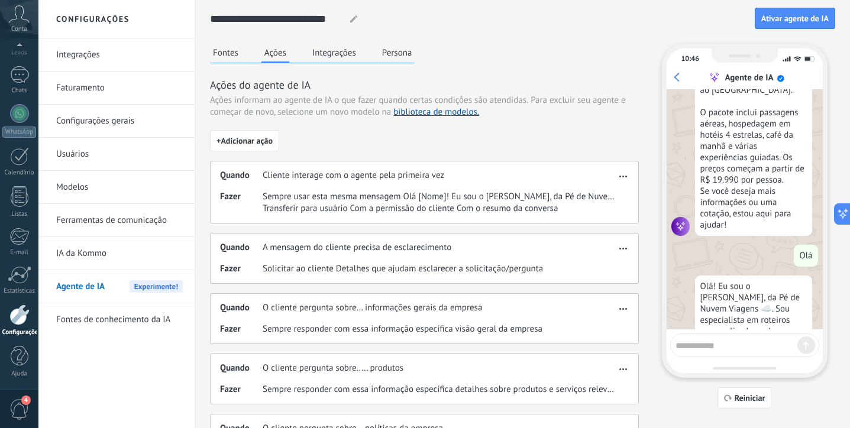
scroll to position [567, 0]
click at [736, 344] on textarea at bounding box center [736, 344] width 122 height 15
paste textarea "**********"
type textarea "**********"
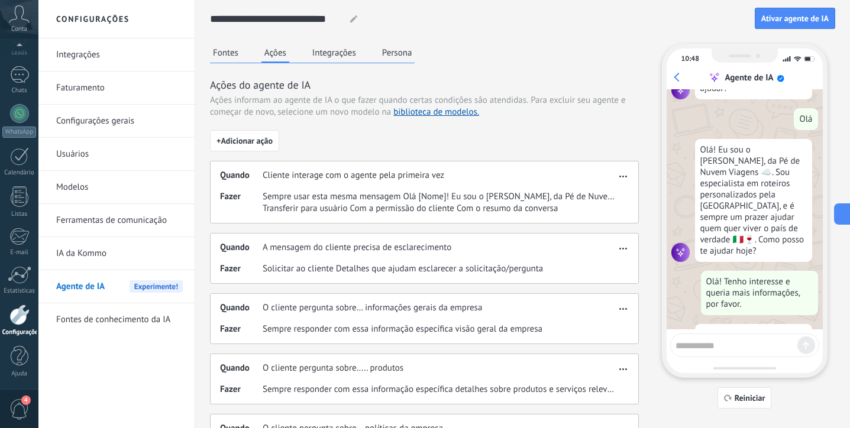
scroll to position [710, 0]
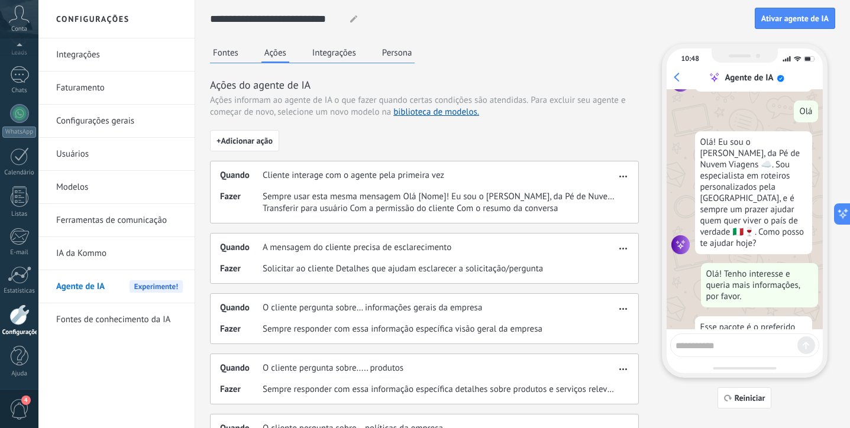
click at [329, 46] on button "Integrações" at bounding box center [334, 53] width 50 height 18
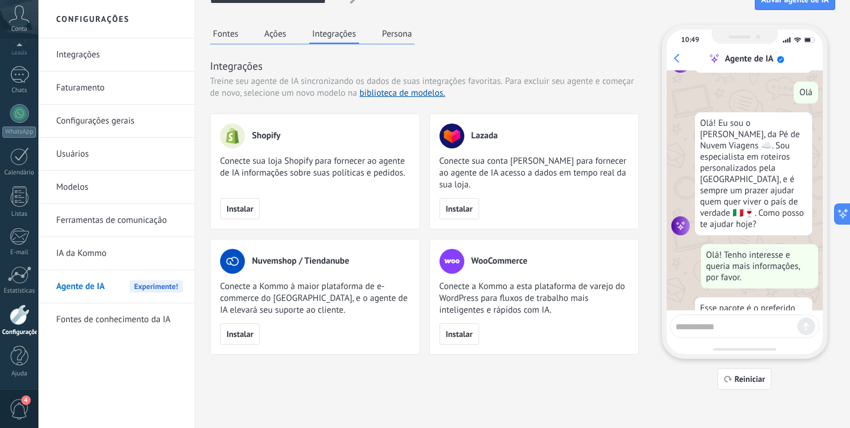
scroll to position [0, 0]
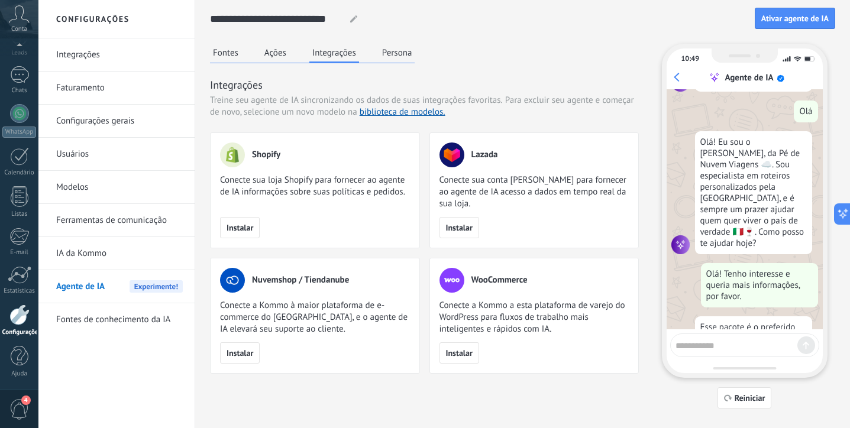
click at [398, 55] on button "Persona" at bounding box center [397, 53] width 36 height 18
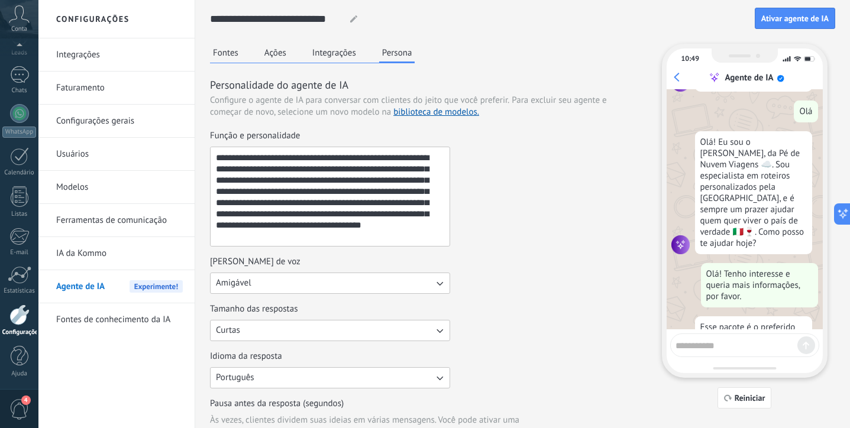
click at [130, 324] on link "Fontes de conhecimento da IA" at bounding box center [119, 319] width 127 height 33
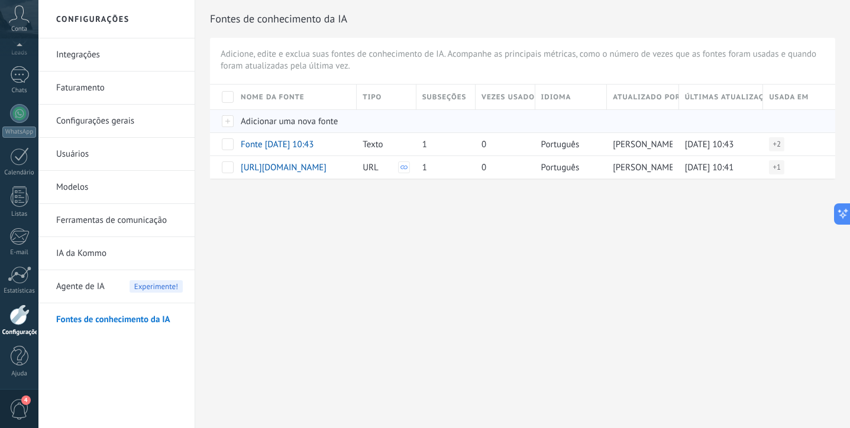
click at [311, 127] on div "Adicionar uma nova fonte" at bounding box center [293, 121] width 116 height 22
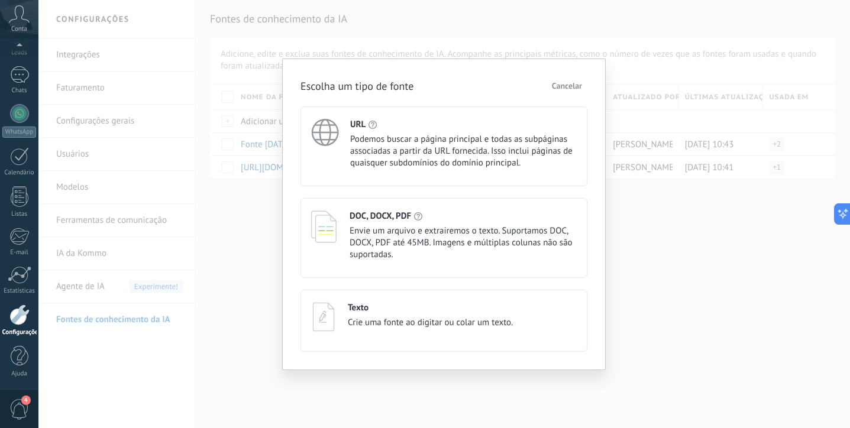
click at [465, 240] on span "Envie um arquivo e extrairemos o texto. Suportamos DOC, DOCX, PDF até 45MB. Ima…" at bounding box center [463, 242] width 227 height 35
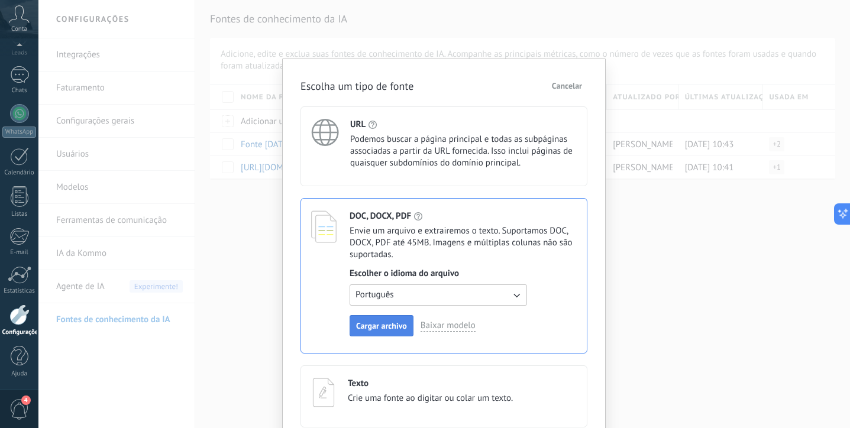
click at [394, 330] on span "Cargar archivo" at bounding box center [381, 326] width 51 height 8
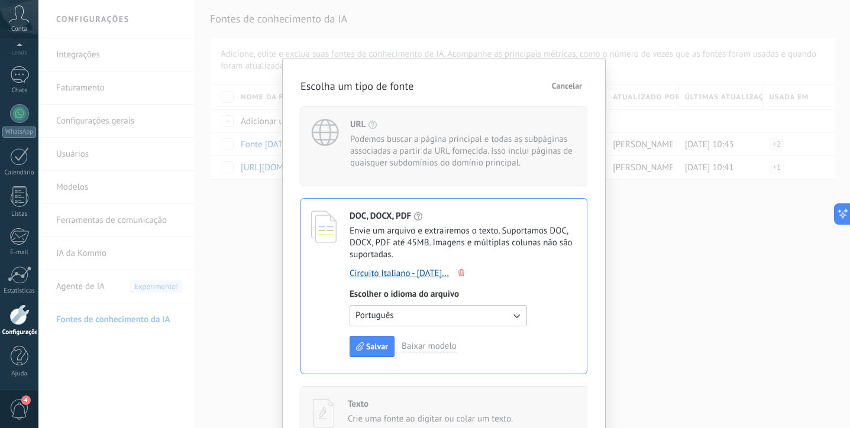
click at [638, 349] on div "Escolha um tipo de fonte Cancelar URL Podemos buscar a página principal e todas…" at bounding box center [443, 214] width 811 height 428
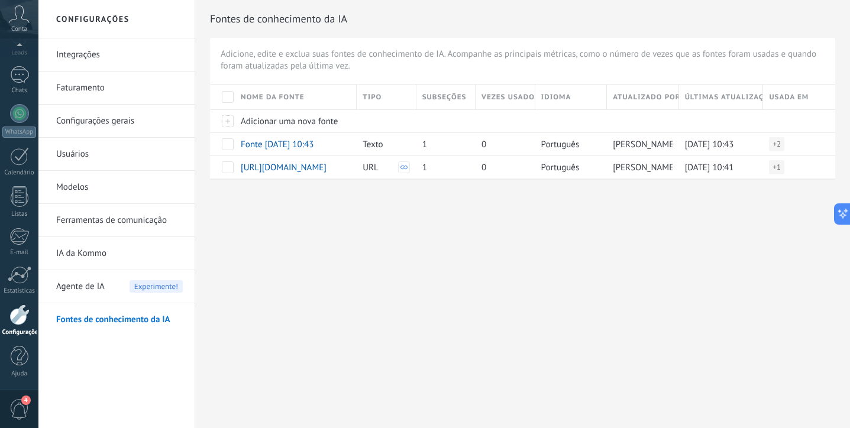
click at [97, 256] on link "IA da Kommo" at bounding box center [119, 253] width 127 height 33
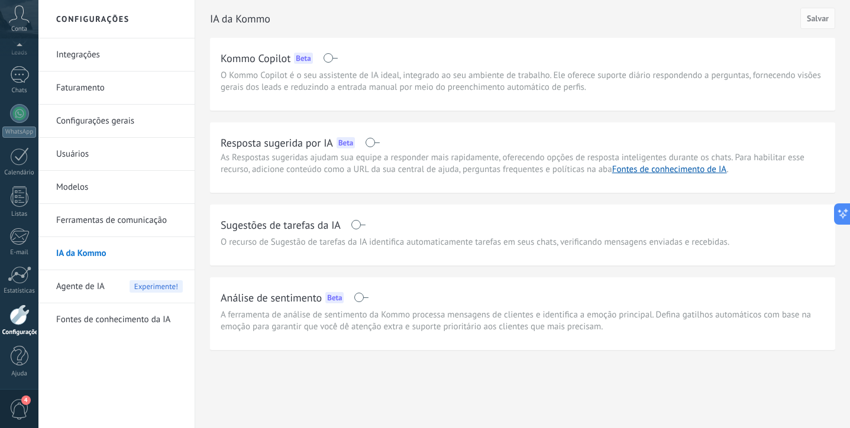
click at [85, 60] on link "Integrações" at bounding box center [119, 54] width 127 height 33
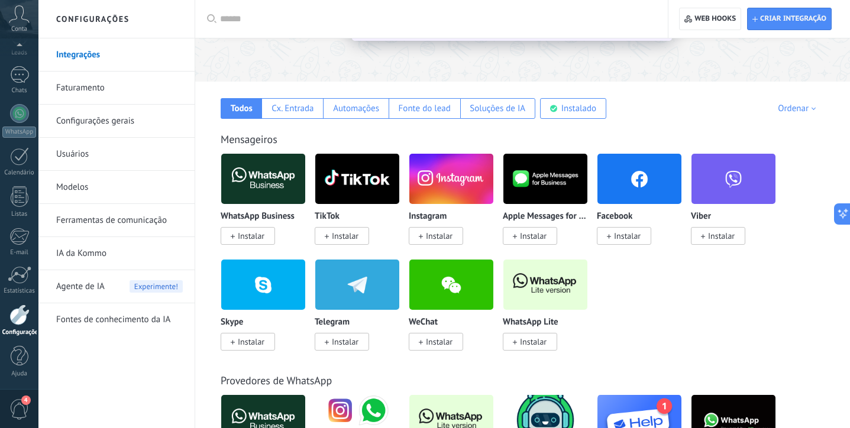
scroll to position [154, 0]
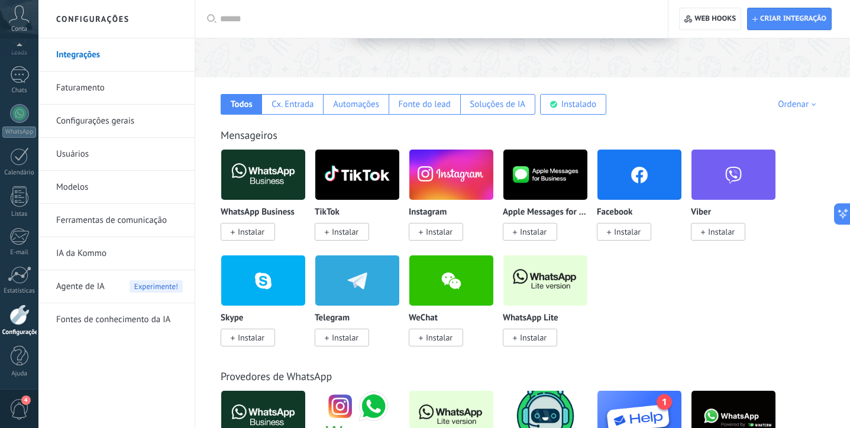
click at [254, 229] on span "Instalar" at bounding box center [251, 232] width 27 height 11
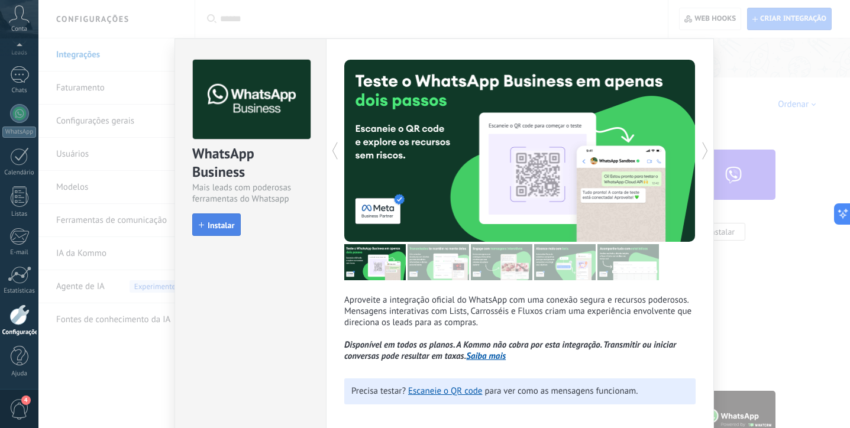
click at [213, 227] on span "Instalar" at bounding box center [221, 225] width 27 height 8
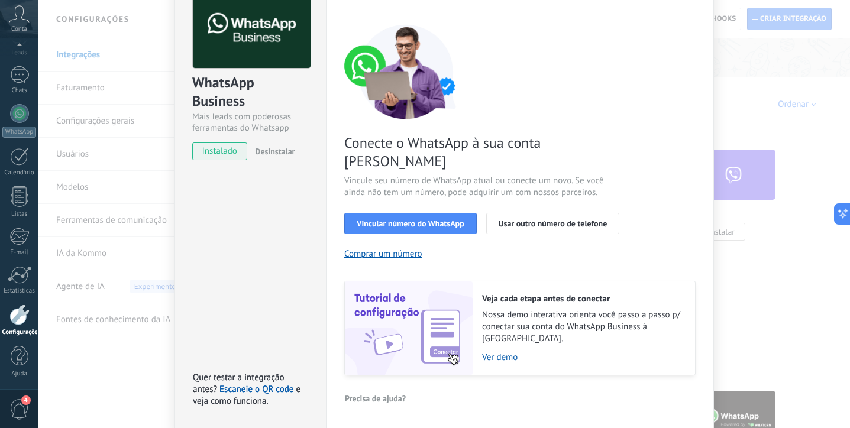
scroll to position [72, 0]
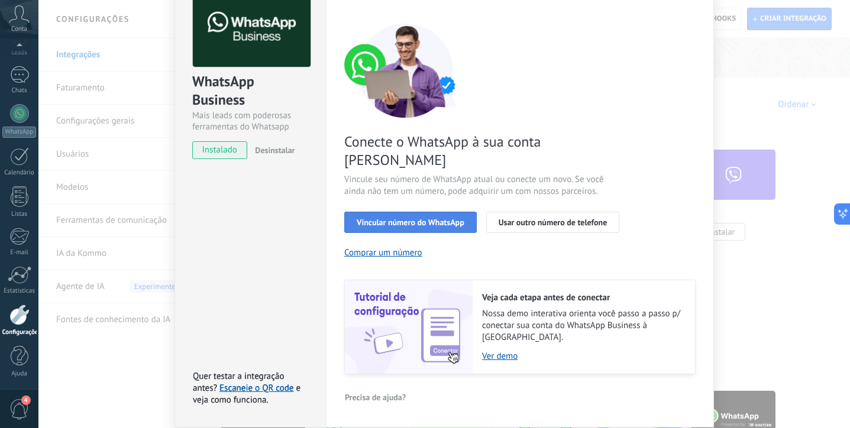
click at [405, 212] on button "Vincular número do WhatsApp" at bounding box center [410, 222] width 132 height 21
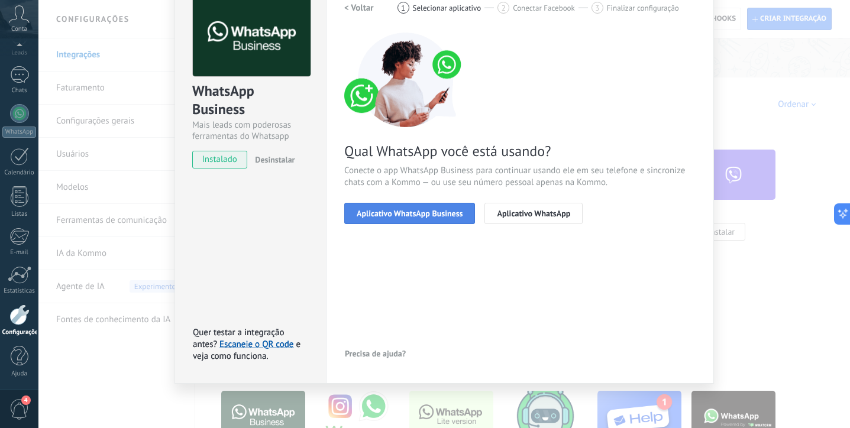
click at [386, 212] on span "Aplicativo WhatsApp Business" at bounding box center [410, 213] width 106 height 8
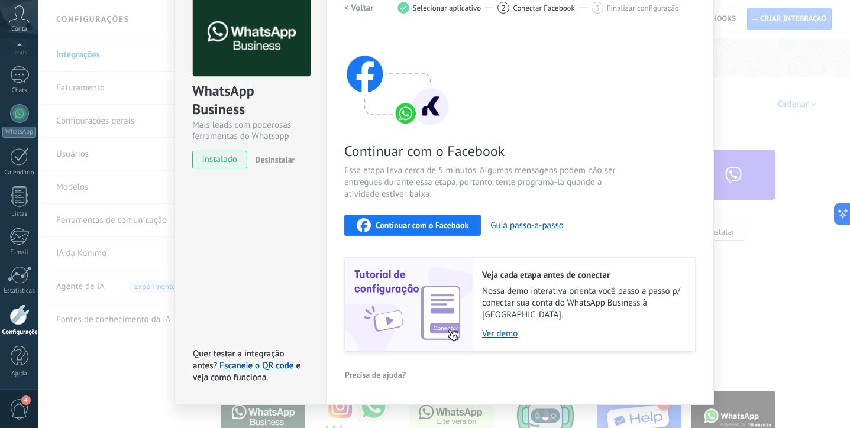
click at [397, 228] on span "Continuar com o Facebook" at bounding box center [422, 225] width 93 height 8
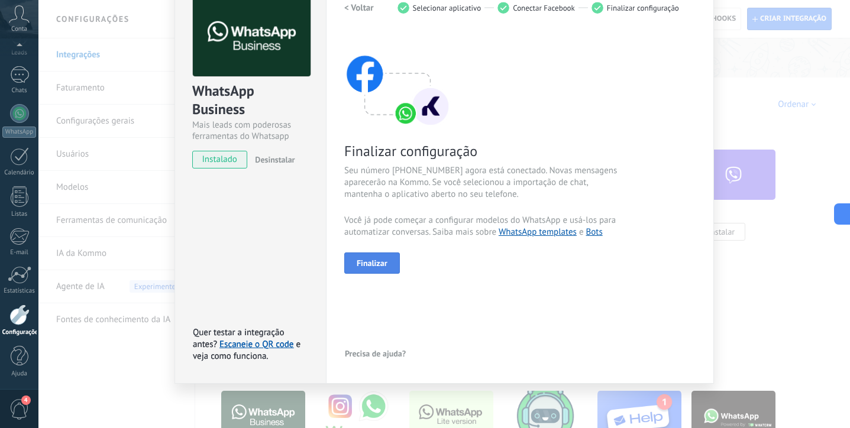
click at [387, 260] on button "Finalizar" at bounding box center [372, 263] width 56 height 21
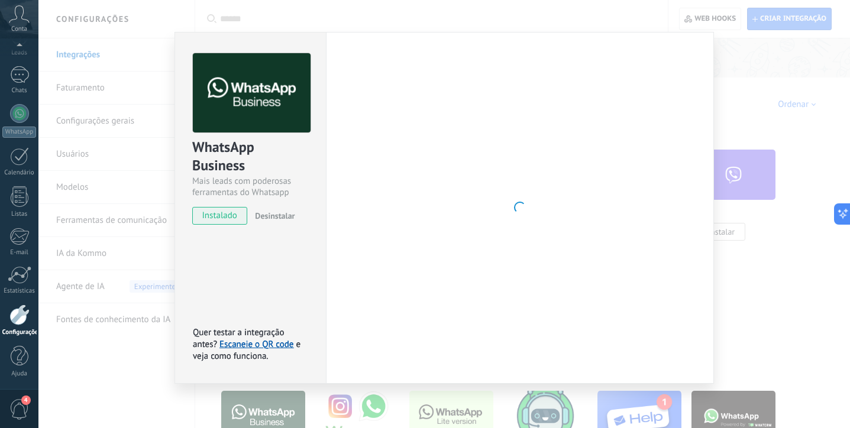
scroll to position [7, 0]
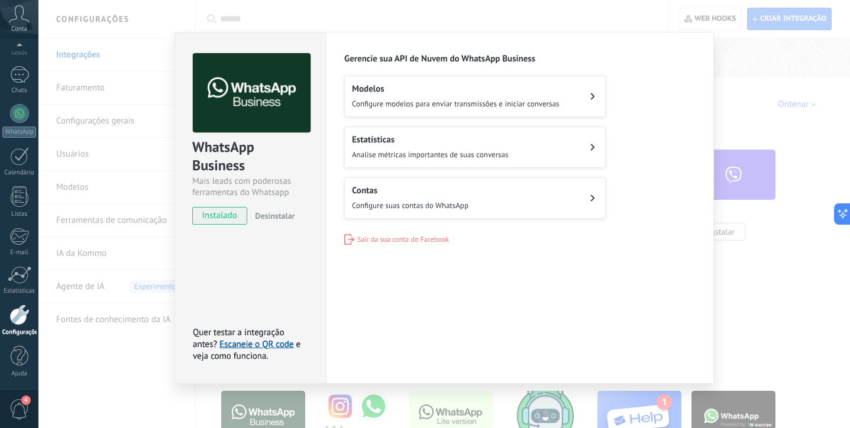
click at [544, 109] on button "Modelos Configure modelos para enviar transmissões e iniciar conversas" at bounding box center [474, 96] width 261 height 41
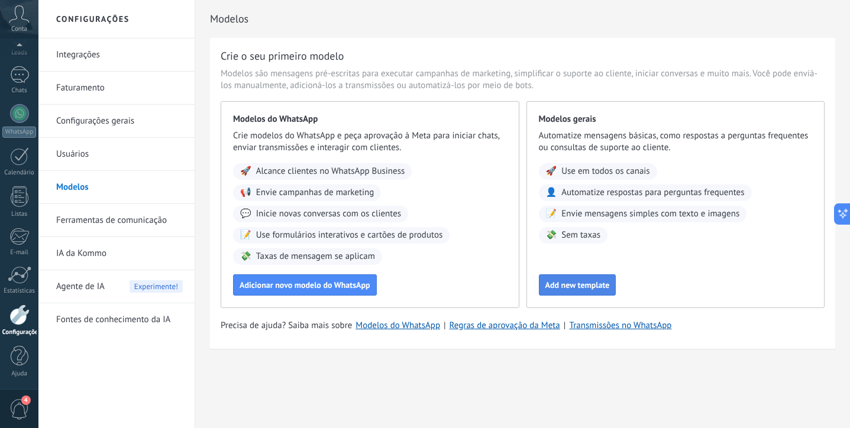
click at [595, 289] on span "Add new template" at bounding box center [577, 285] width 64 height 8
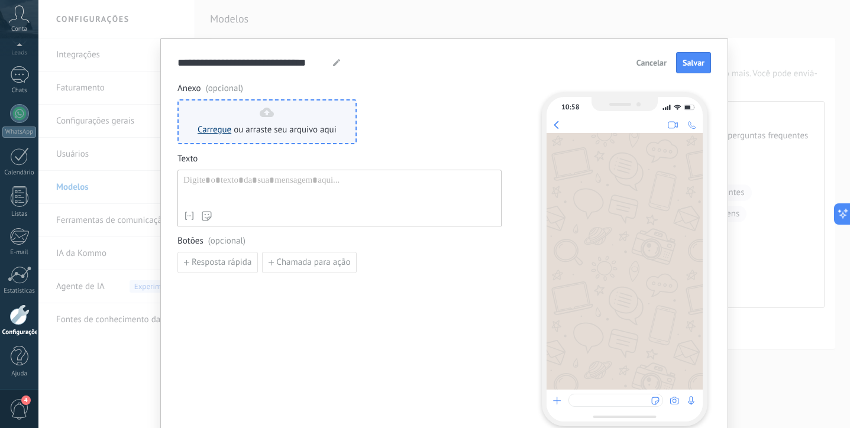
click at [203, 135] on link "Carregue" at bounding box center [215, 129] width 34 height 11
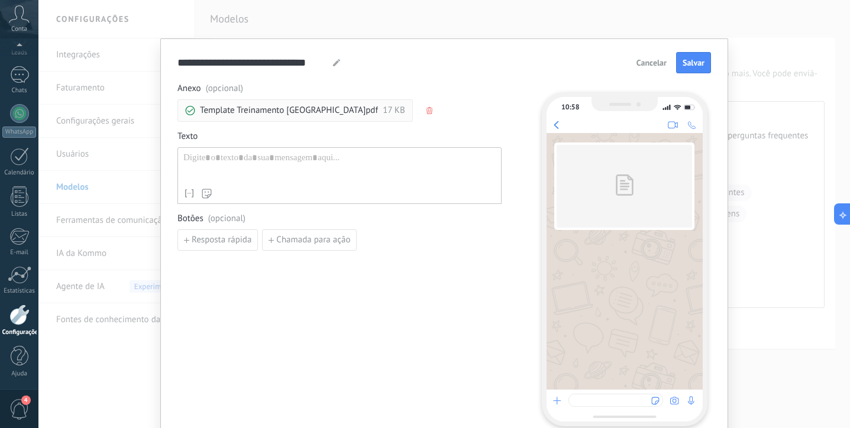
click at [426, 112] on icon "button" at bounding box center [429, 110] width 6 height 7
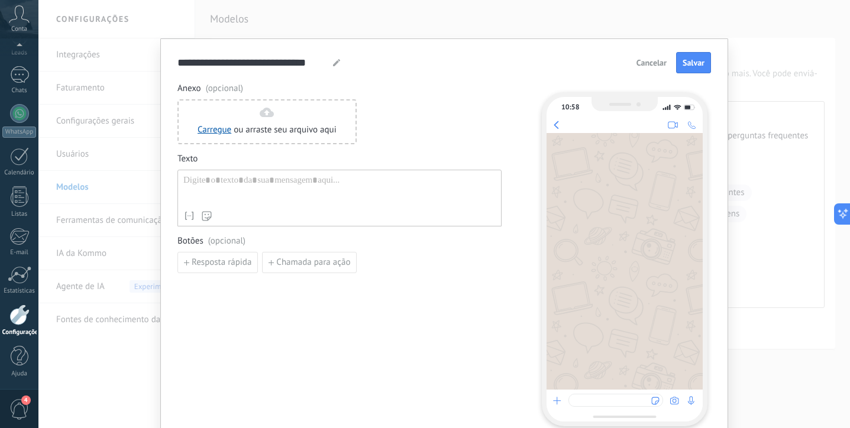
click at [397, 338] on div "Anexo (opcional) Carregue ou arraste seu arquivo aqui Arraste para cá Texto Nom…" at bounding box center [339, 254] width 324 height 343
click at [302, 178] on div at bounding box center [339, 190] width 312 height 30
click at [698, 63] on span "Salvar" at bounding box center [694, 63] width 22 height 8
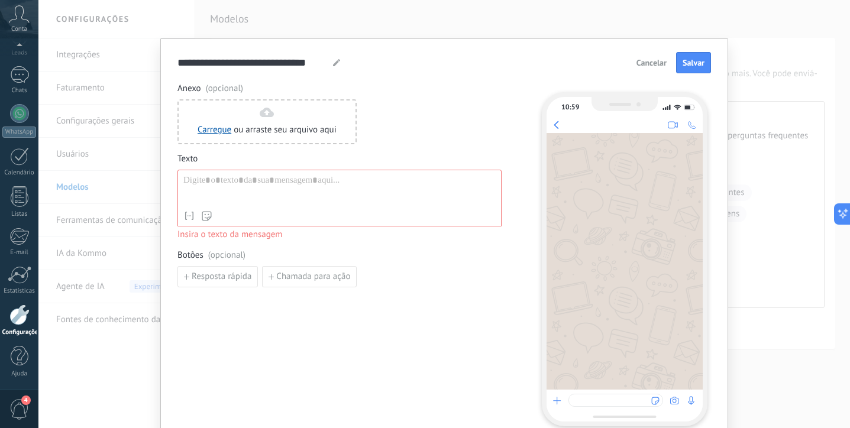
click at [404, 374] on div "Anexo (opcional) Carregue ou arraste seu arquivo aqui Arraste para cá Texto Nom…" at bounding box center [339, 254] width 324 height 343
click at [331, 189] on div at bounding box center [339, 190] width 312 height 30
paste div
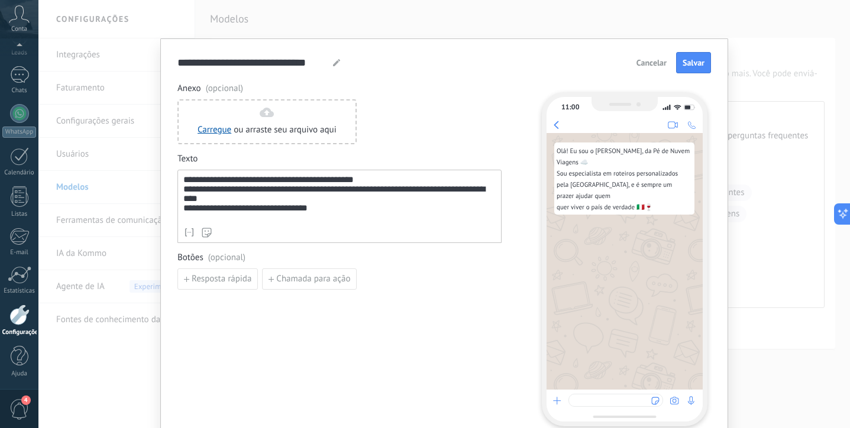
click at [180, 215] on div "**********" at bounding box center [339, 206] width 324 height 73
click at [183, 215] on div "**********" at bounding box center [339, 198] width 312 height 47
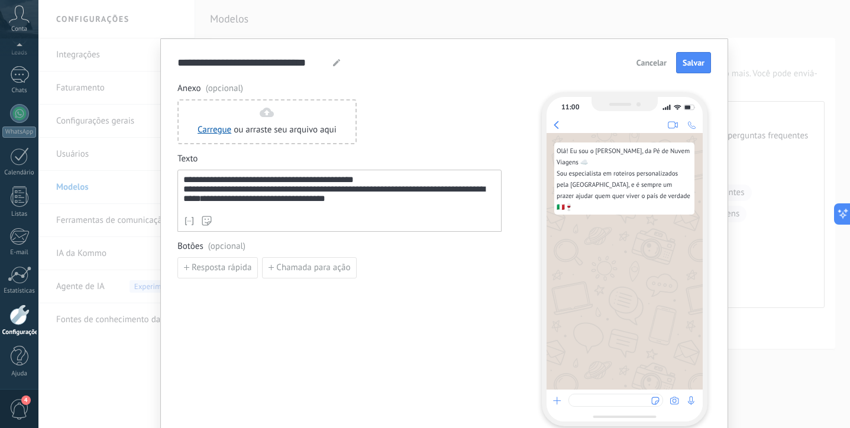
click at [373, 183] on div "**********" at bounding box center [339, 192] width 312 height 35
click at [386, 212] on div "**********" at bounding box center [339, 201] width 324 height 62
click at [381, 206] on div "**********" at bounding box center [339, 192] width 312 height 35
click at [343, 358] on div "**********" at bounding box center [339, 254] width 324 height 343
click at [683, 67] on span "Salvar" at bounding box center [694, 63] width 22 height 8
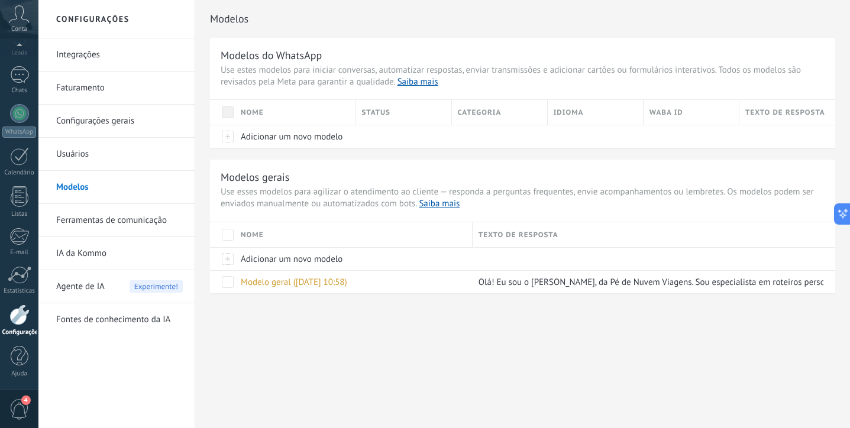
click at [228, 113] on span at bounding box center [228, 112] width 12 height 12
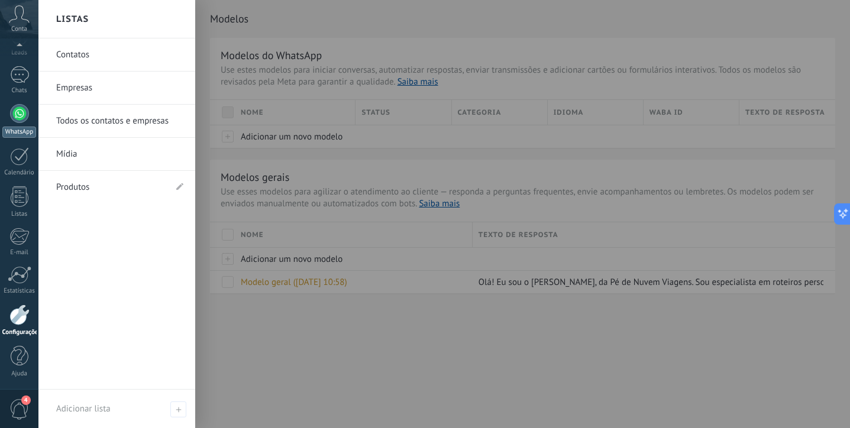
click at [18, 113] on div at bounding box center [19, 113] width 19 height 19
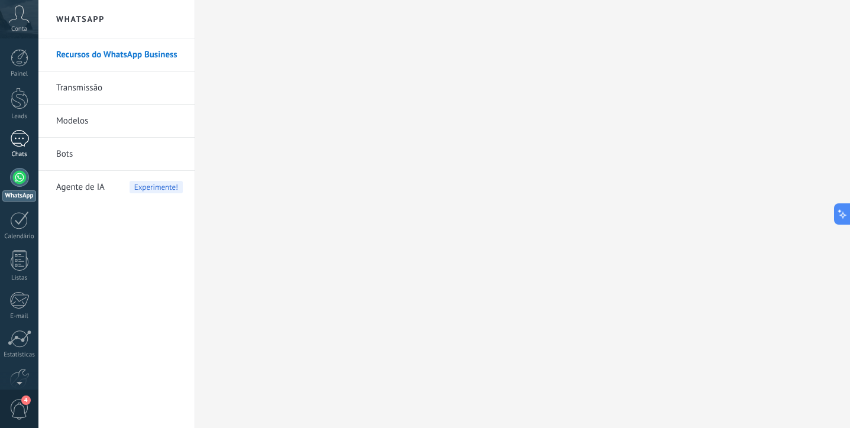
click at [18, 144] on div at bounding box center [19, 138] width 19 height 17
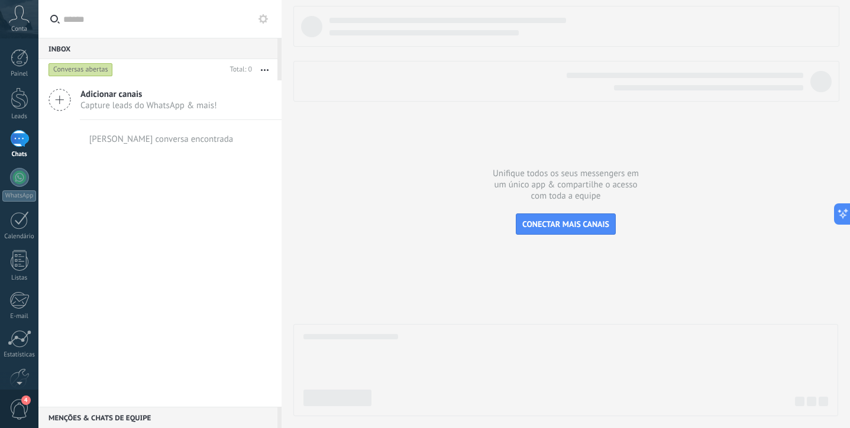
click at [106, 103] on span "Capture leads do WhatsApp & mais!" at bounding box center [148, 105] width 137 height 11
click at [67, 99] on icon at bounding box center [59, 100] width 22 height 22
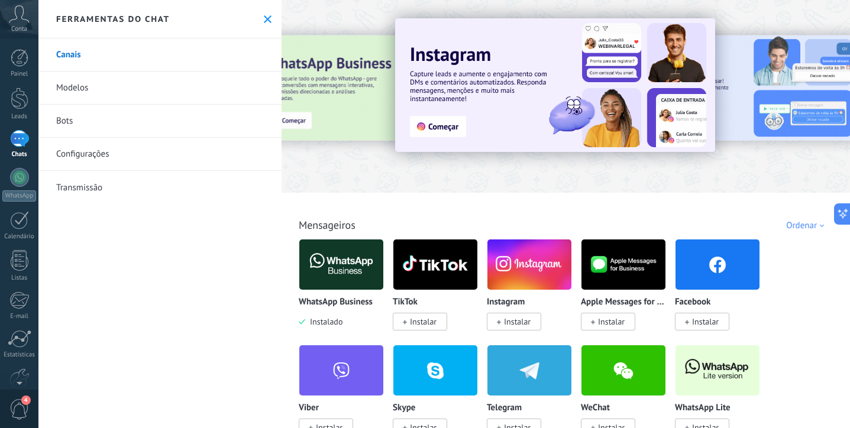
click at [342, 273] on img at bounding box center [341, 264] width 84 height 57
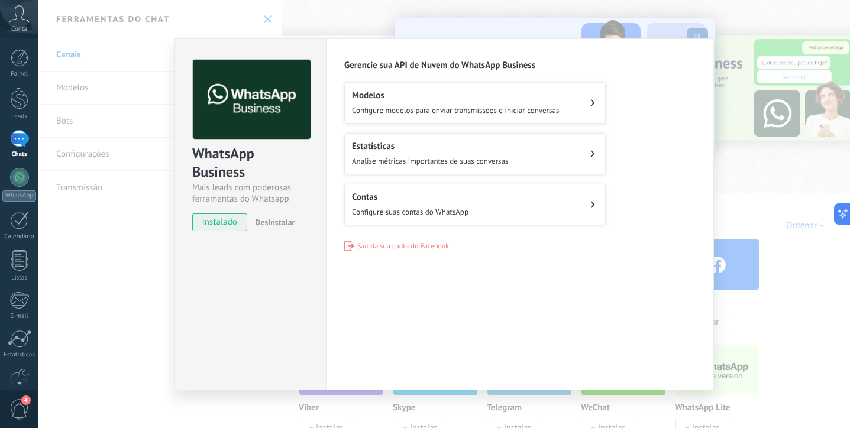
click at [122, 334] on div "WhatsApp Business Mais leads com poderosas ferramentas do Whatsapp instalado De…" at bounding box center [443, 214] width 811 height 428
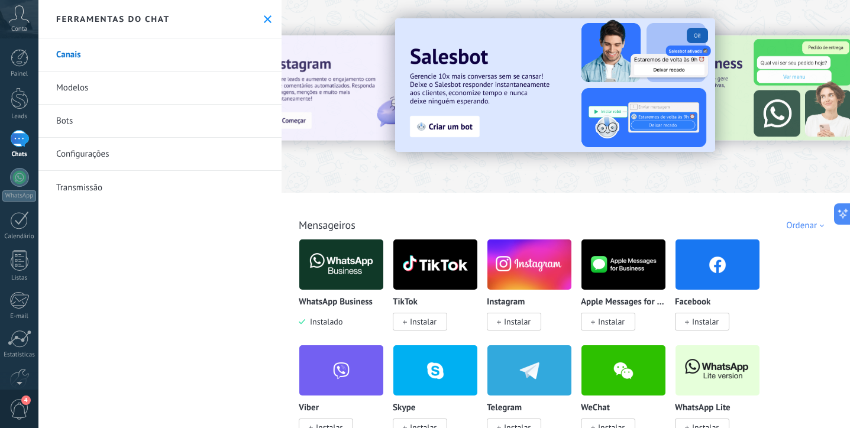
click at [79, 89] on link "Modelos" at bounding box center [159, 88] width 243 height 33
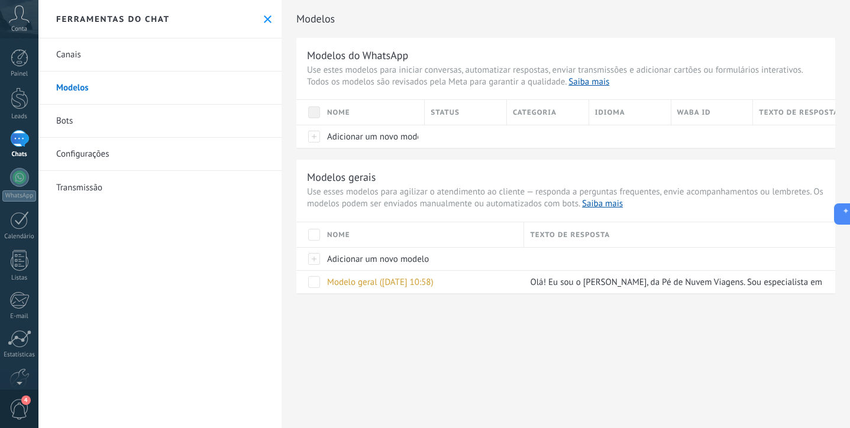
click at [82, 114] on link "Bots" at bounding box center [159, 121] width 243 height 33
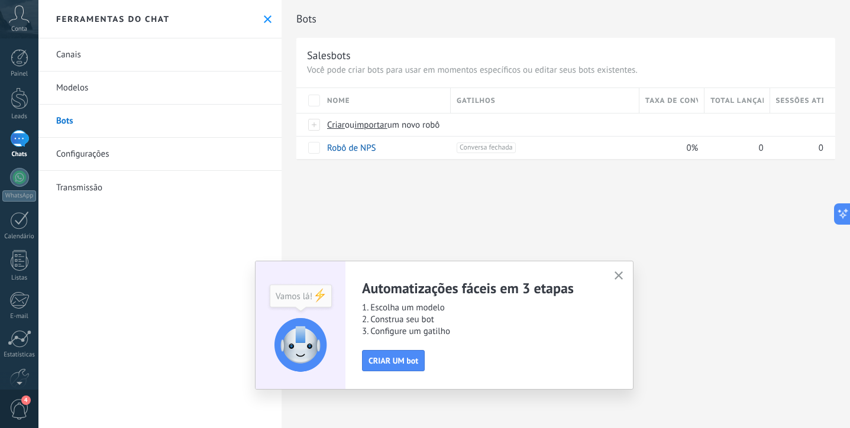
click at [616, 279] on use "button" at bounding box center [619, 275] width 9 height 9
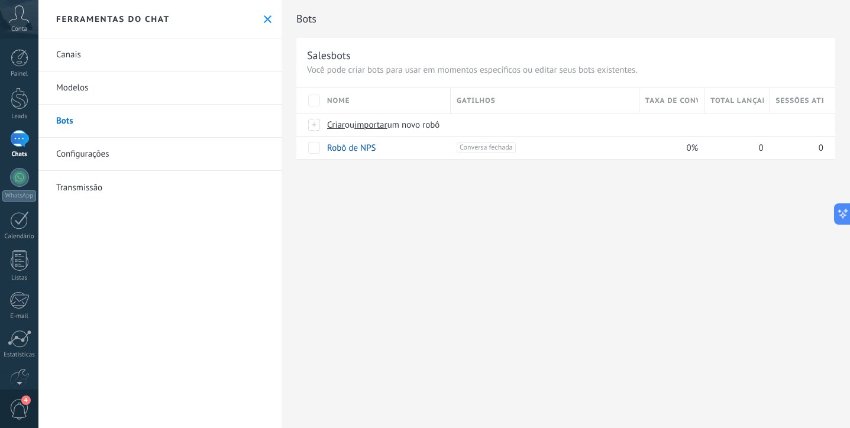
click at [110, 159] on link "Configurações" at bounding box center [159, 154] width 243 height 33
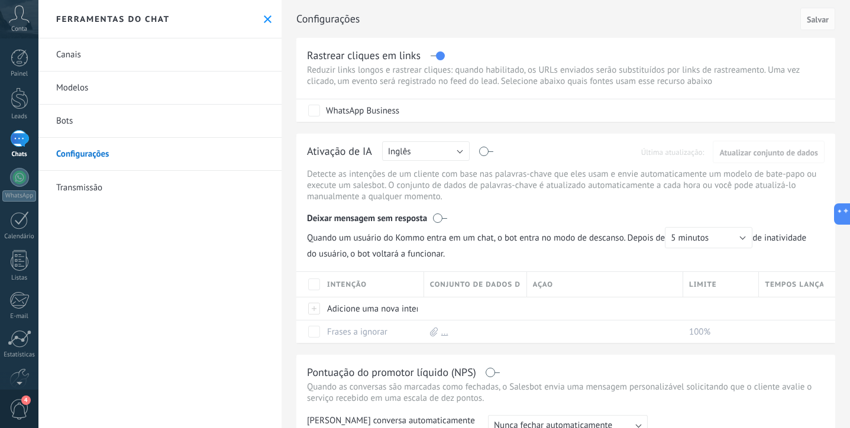
scroll to position [5, 0]
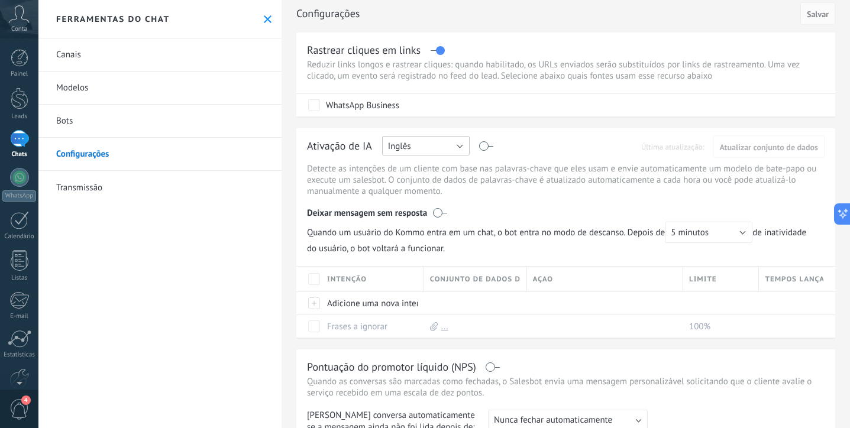
click at [458, 147] on button "Inglês" at bounding box center [426, 146] width 88 height 20
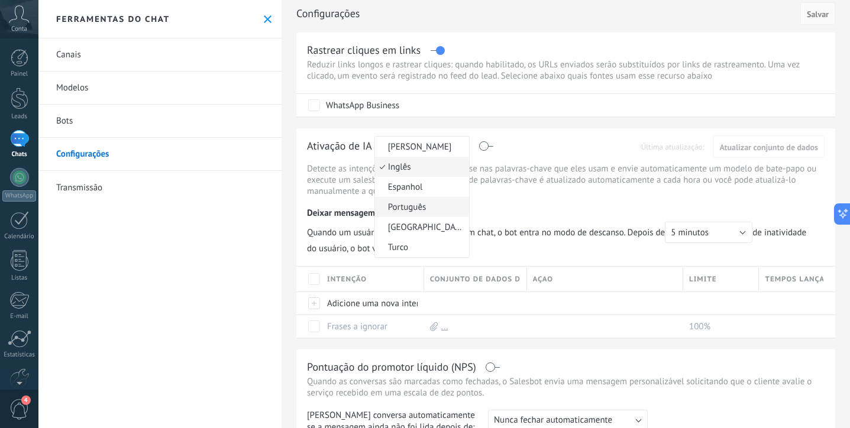
click at [434, 211] on span "Português" at bounding box center [420, 207] width 90 height 11
